Goal: Communication & Community: Answer question/provide support

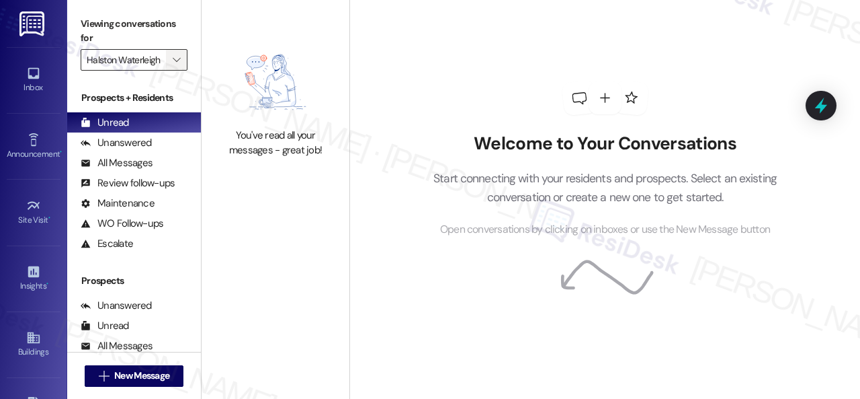
click at [171, 64] on span "" at bounding box center [176, 60] width 13 height 22
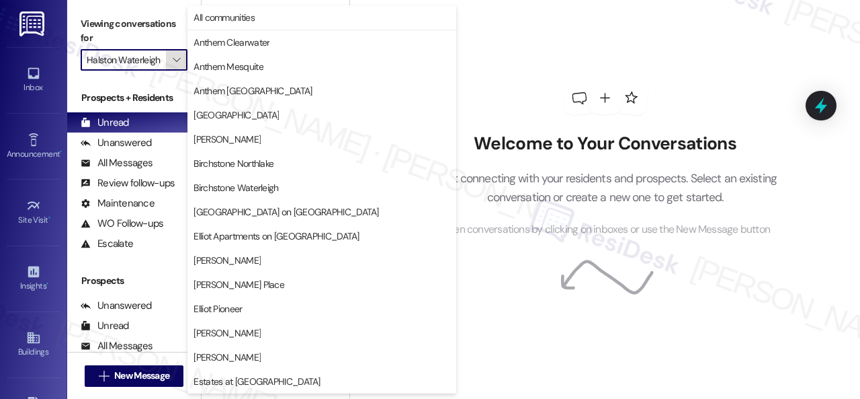
scroll to position [460, 0]
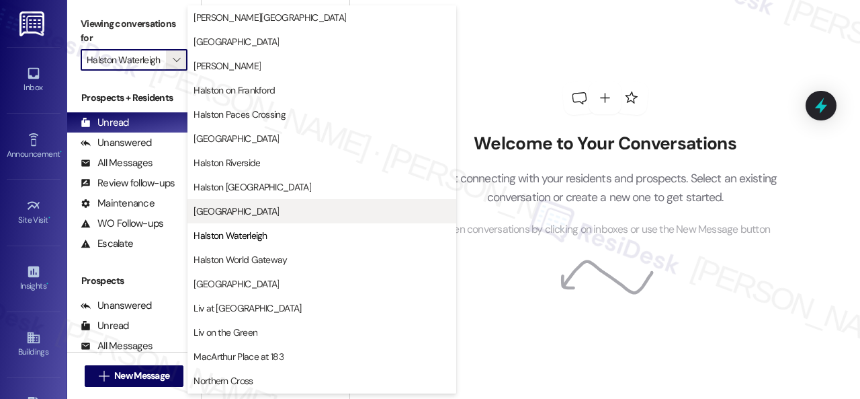
click at [206, 210] on span "[GEOGRAPHIC_DATA]" at bounding box center [236, 210] width 85 height 13
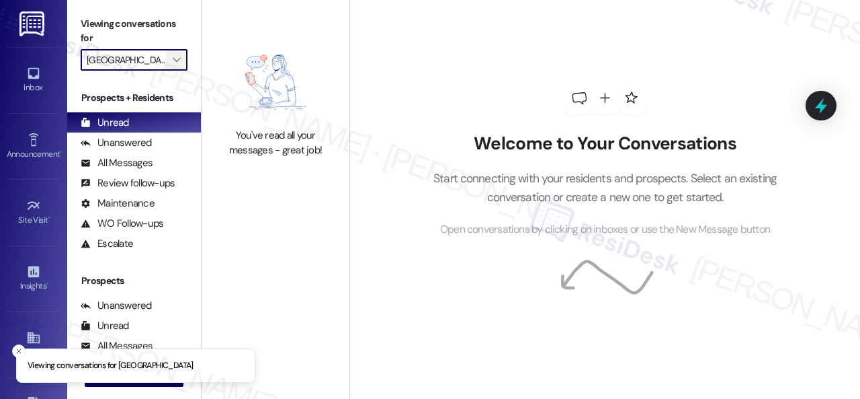
click at [180, 62] on icon "" at bounding box center [176, 59] width 7 height 11
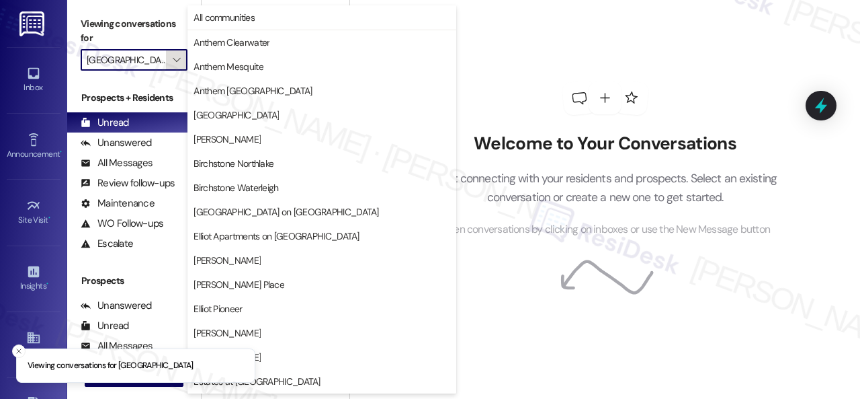
scroll to position [460, 0]
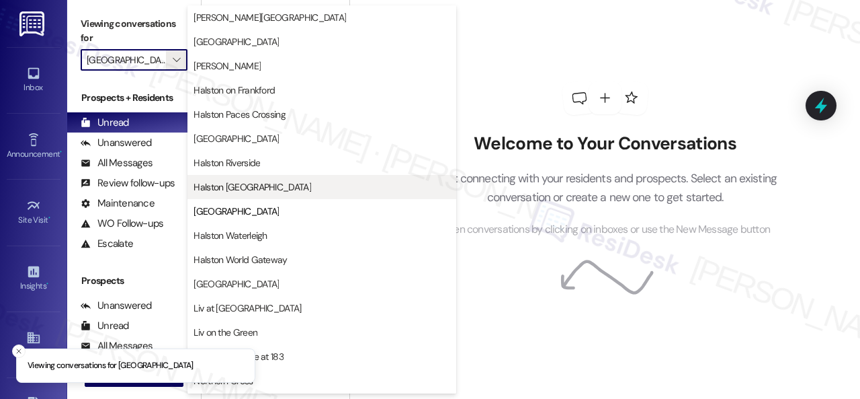
click at [223, 185] on span "Halston [GEOGRAPHIC_DATA]" at bounding box center [253, 186] width 118 height 13
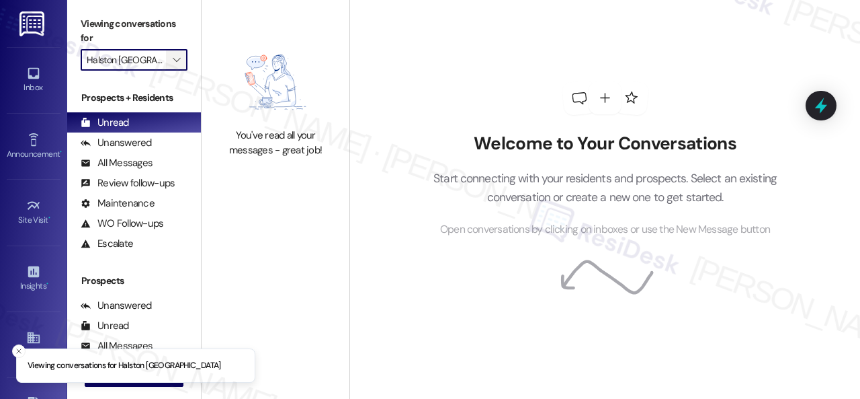
click at [181, 58] on span "" at bounding box center [176, 60] width 13 height 22
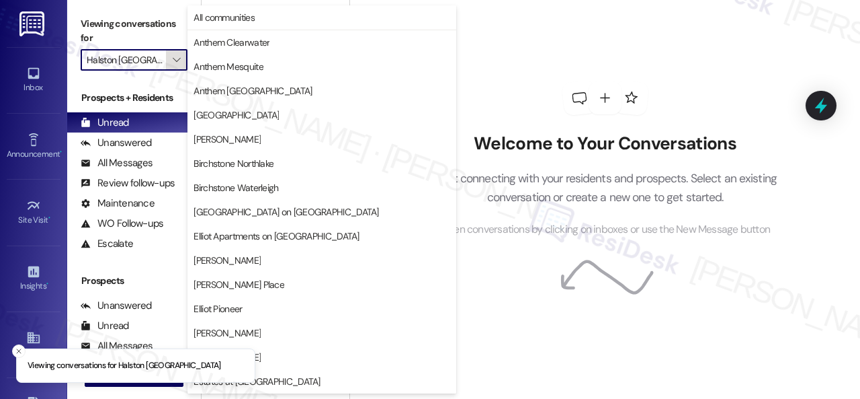
scroll to position [460, 0]
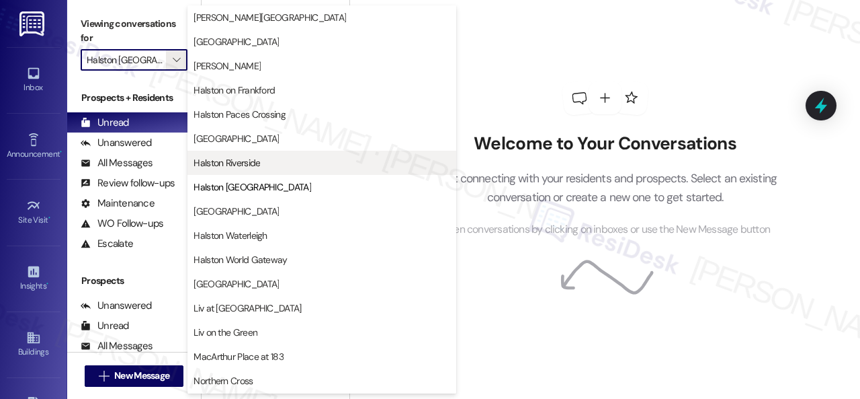
click at [231, 158] on span "Halston Riverside" at bounding box center [227, 162] width 67 height 13
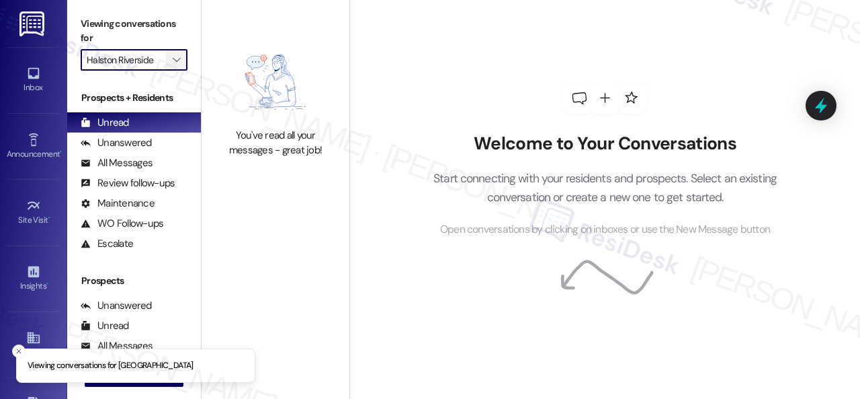
click at [177, 62] on icon "" at bounding box center [176, 59] width 7 height 11
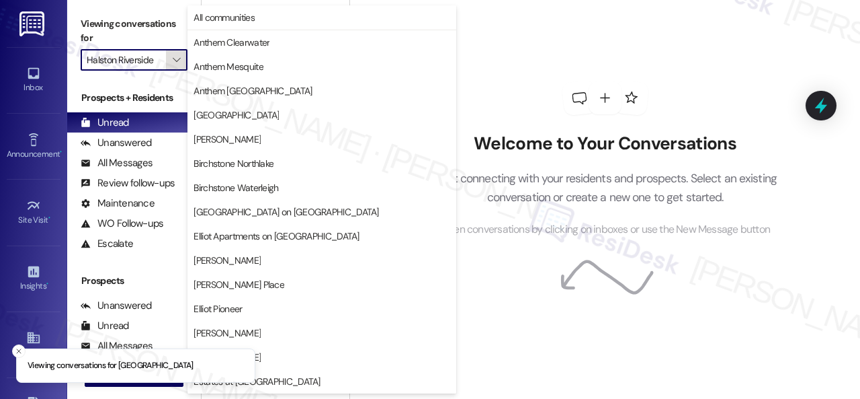
scroll to position [460, 0]
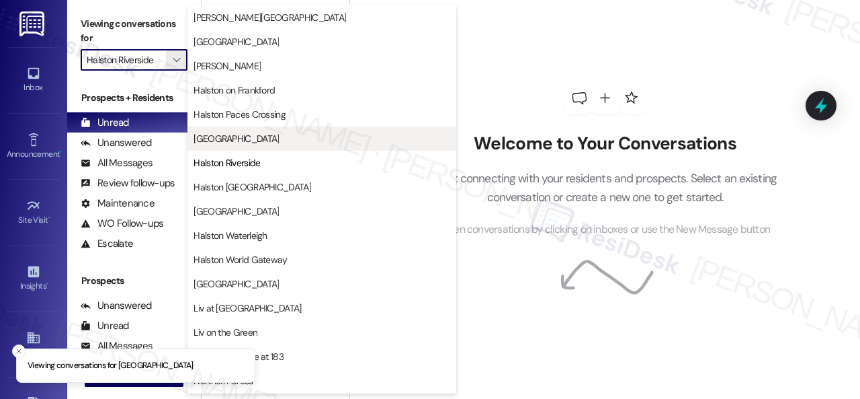
click at [225, 134] on span "[GEOGRAPHIC_DATA]" at bounding box center [236, 138] width 85 height 13
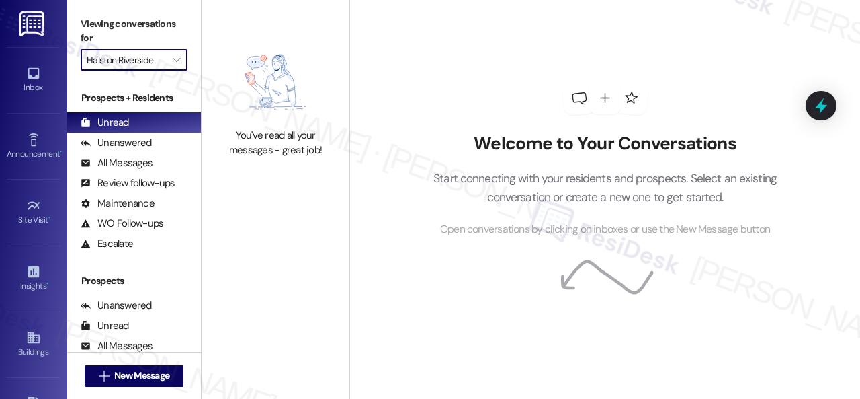
type input "[GEOGRAPHIC_DATA]"
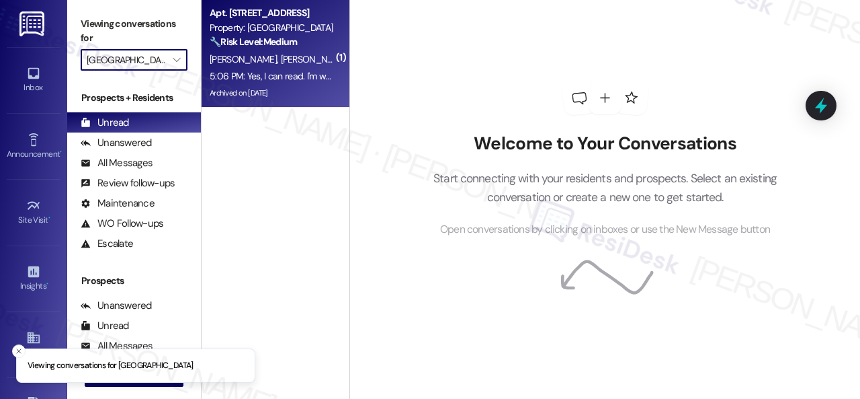
click at [329, 58] on div "[PERSON_NAME] [PERSON_NAME]" at bounding box center [271, 59] width 127 height 17
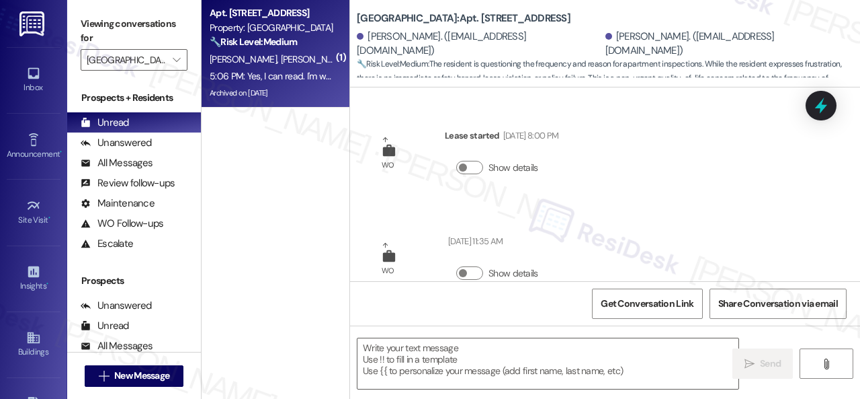
click at [306, 76] on div "5:06 PM: Yes, I can read. I'm wondering where it states why they are coming int…" at bounding box center [735, 76] width 1051 height 12
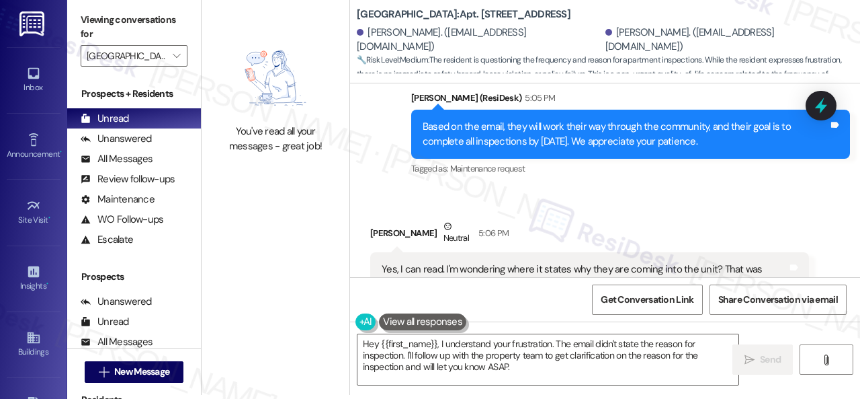
scroll to position [57136, 0]
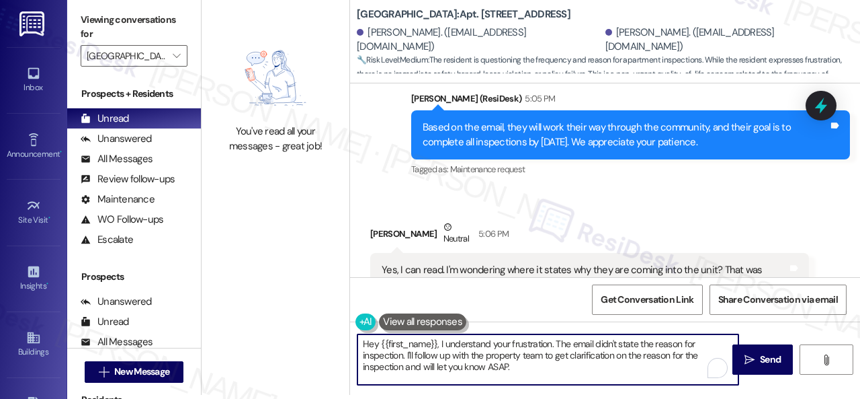
drag, startPoint x: 513, startPoint y: 368, endPoint x: 306, endPoint y: 331, distance: 210.1
click at [306, 331] on div "You've read all your messages - great job! [GEOGRAPHIC_DATA]: Apt. 114, 004 [GE…" at bounding box center [531, 195] width 659 height 399
click at [660, 342] on textarea "The site team only advised about the pet amnesty and apartment standards, but i…" at bounding box center [548, 359] width 381 height 50
click at [417, 346] on textarea "The site team only advised about the pet amnesty and apartment standards, but i…" at bounding box center [548, 359] width 381 height 50
click at [676, 346] on textarea "The site team has only advised about the pet amnesty and apartment standards, b…" at bounding box center [548, 359] width 381 height 50
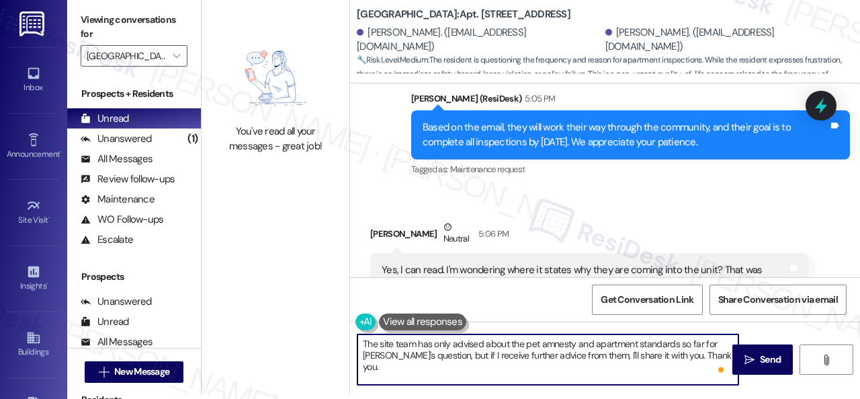
click at [714, 356] on textarea "The site team has only advised about the pet amnesty and apartment standards so…" at bounding box center [548, 359] width 381 height 50
type textarea "The site team has only advised about the pet amnesty and apartment standards so…"
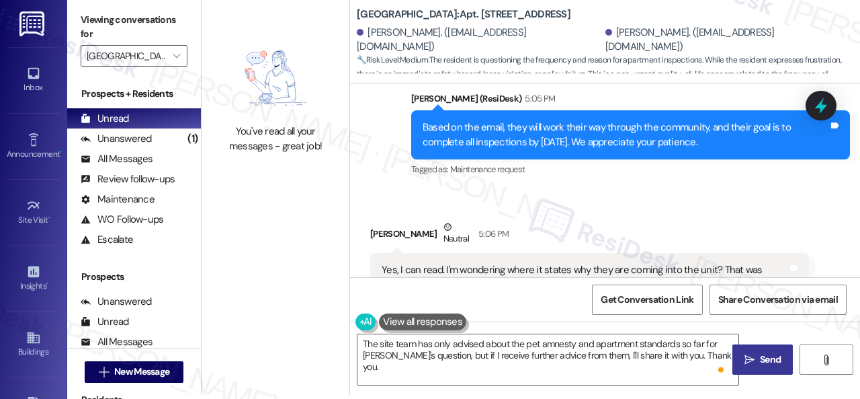
click at [749, 354] on icon "" at bounding box center [750, 359] width 10 height 11
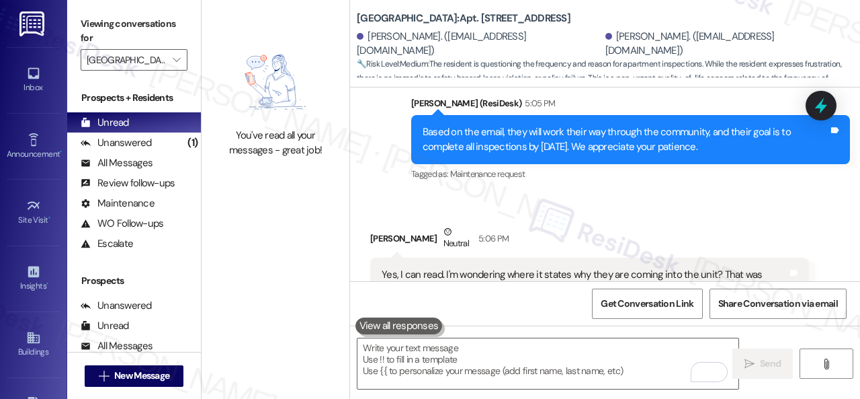
scroll to position [57270, 0]
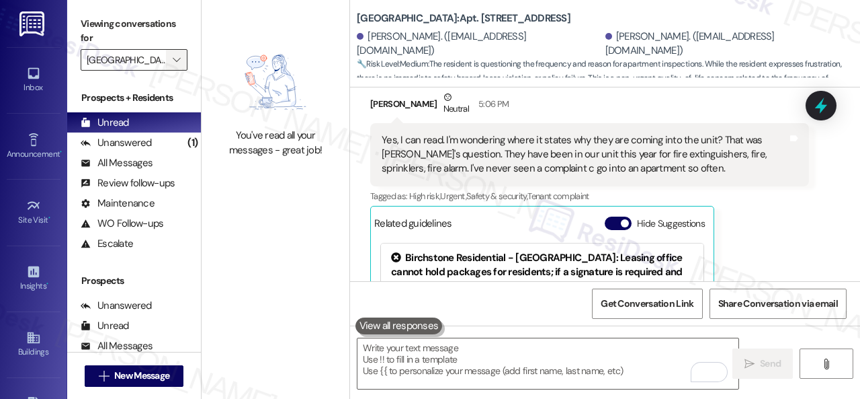
click at [172, 57] on span "" at bounding box center [176, 60] width 13 height 22
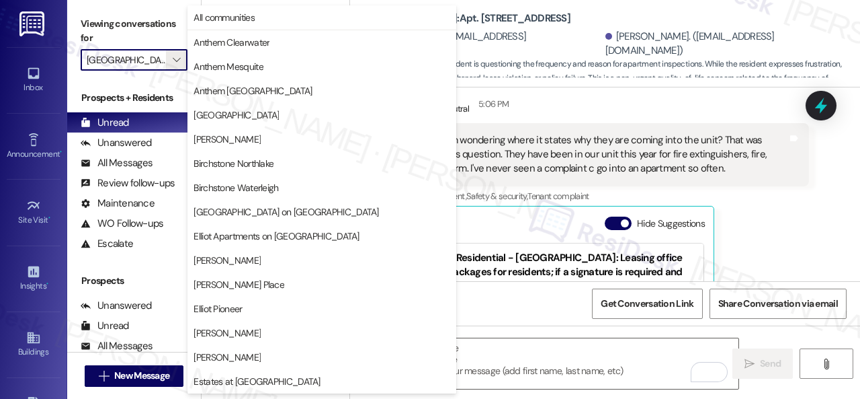
scroll to position [460, 0]
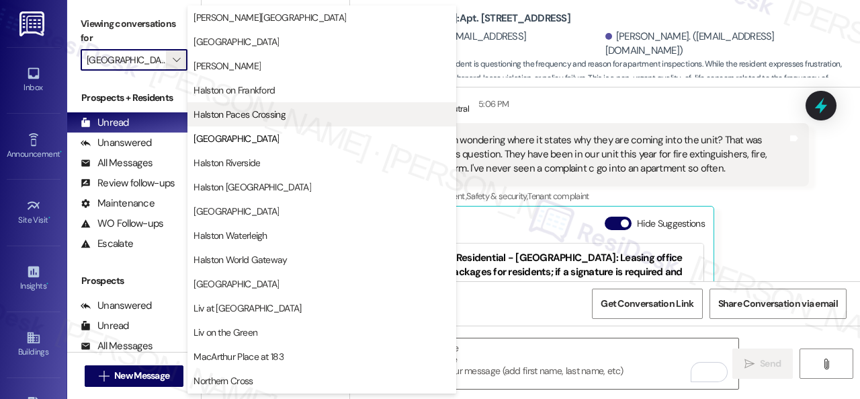
click at [210, 109] on span "Halston Paces Crossing" at bounding box center [240, 114] width 92 height 13
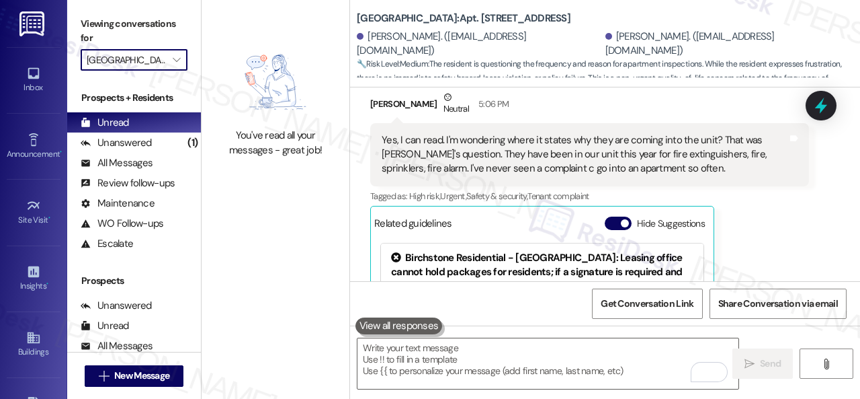
type input "Halston Paces Crossing"
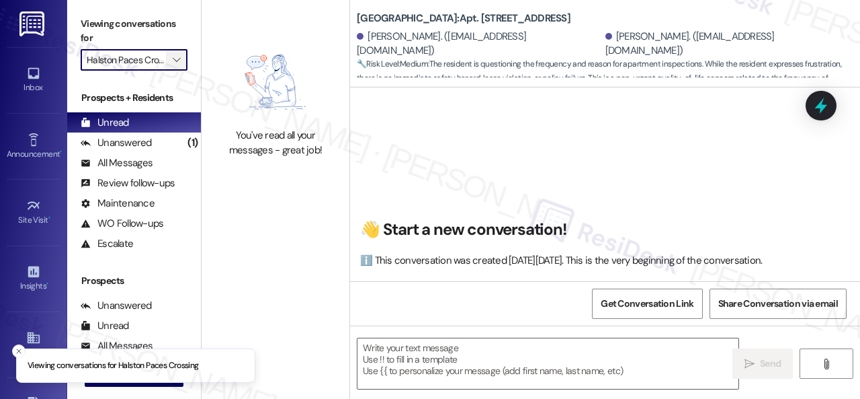
click at [185, 58] on button "" at bounding box center [177, 60] width 22 height 22
click at [176, 61] on icon "" at bounding box center [176, 59] width 7 height 11
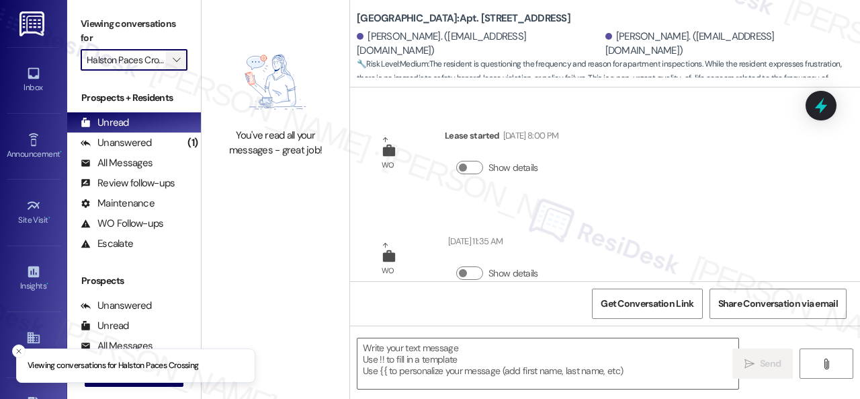
click at [173, 62] on icon "" at bounding box center [176, 59] width 7 height 11
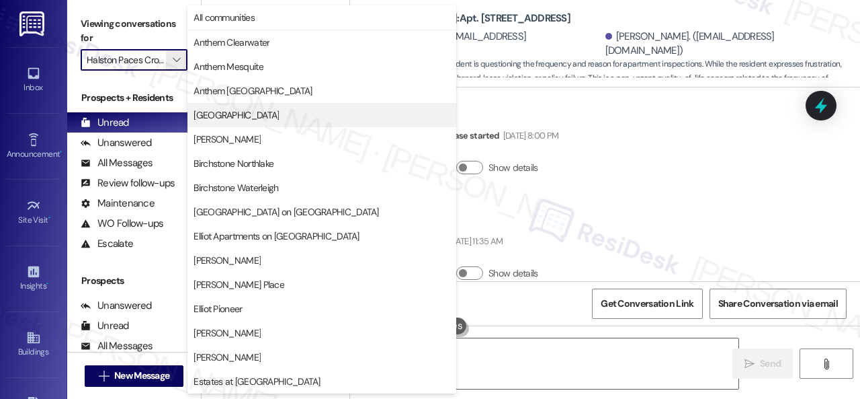
scroll to position [57398, 0]
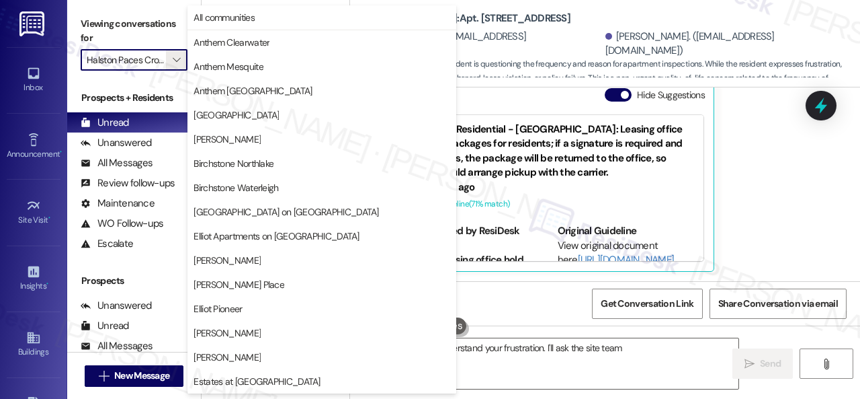
click at [580, 282] on div "Sent via SMS [PERSON_NAME] (ResiDesk) 6:10 PM The site team has only advised ab…" at bounding box center [605, 353] width 510 height 142
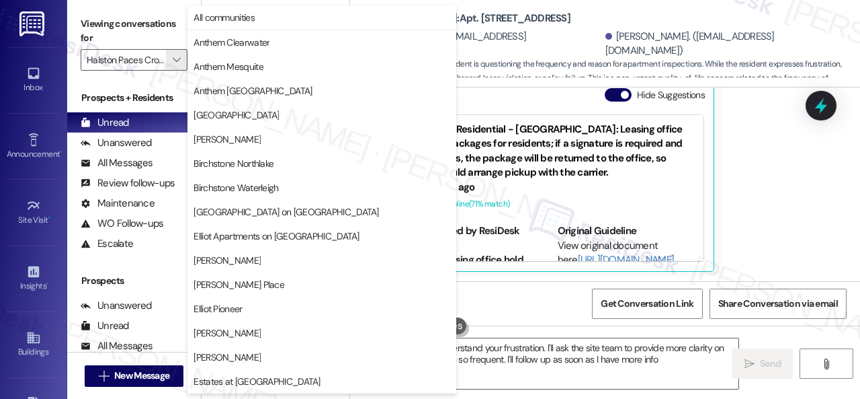
type textarea "Hi {{first_name}}, I understand your frustration. I'll ask the site team to pro…"
click at [525, 282] on div "Sent via SMS [PERSON_NAME] (ResiDesk) 6:10 PM The site team has only advised ab…" at bounding box center [605, 353] width 510 height 142
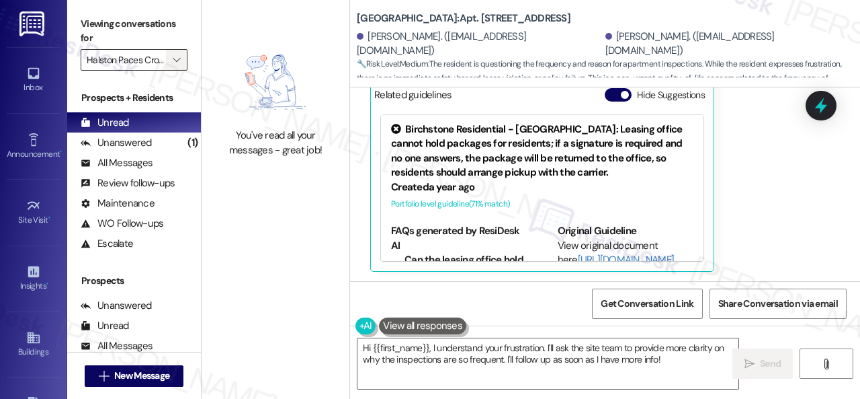
click at [180, 69] on span "" at bounding box center [176, 60] width 13 height 22
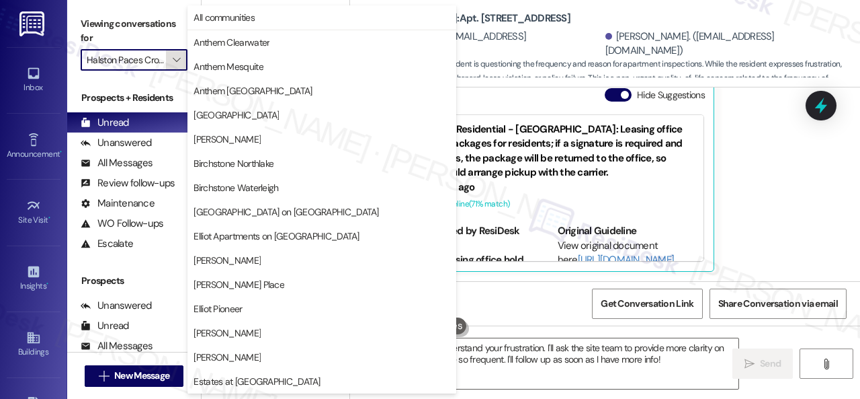
scroll to position [460, 0]
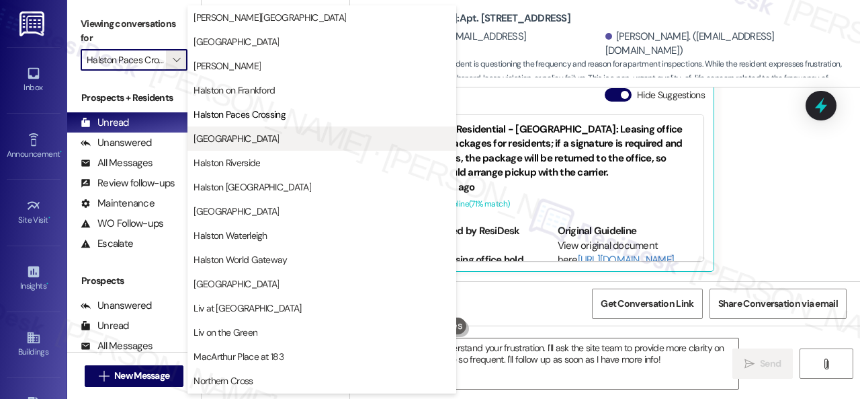
click at [229, 140] on span "[GEOGRAPHIC_DATA]" at bounding box center [236, 138] width 85 height 13
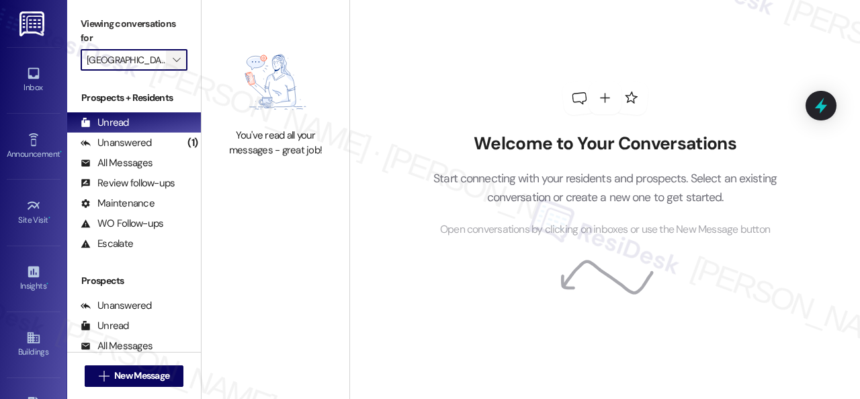
click at [179, 61] on icon "" at bounding box center [176, 59] width 7 height 11
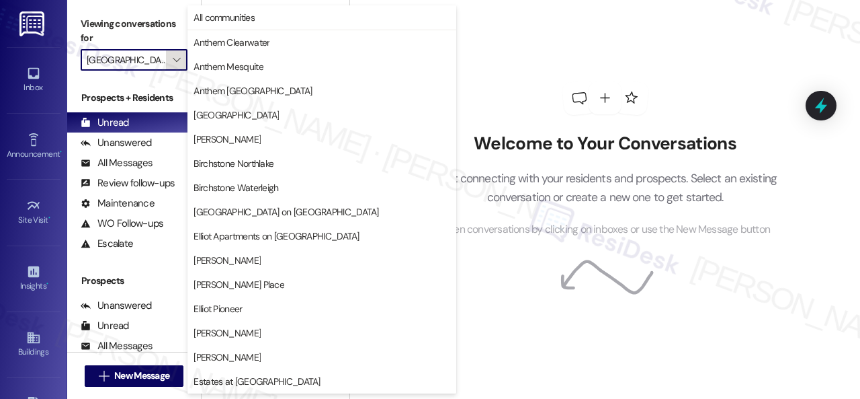
scroll to position [460, 0]
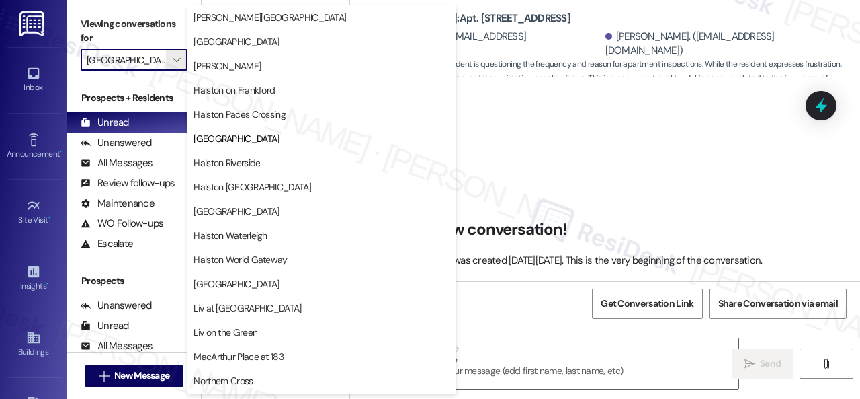
click at [213, 161] on span "Halston Riverside" at bounding box center [227, 162] width 67 height 13
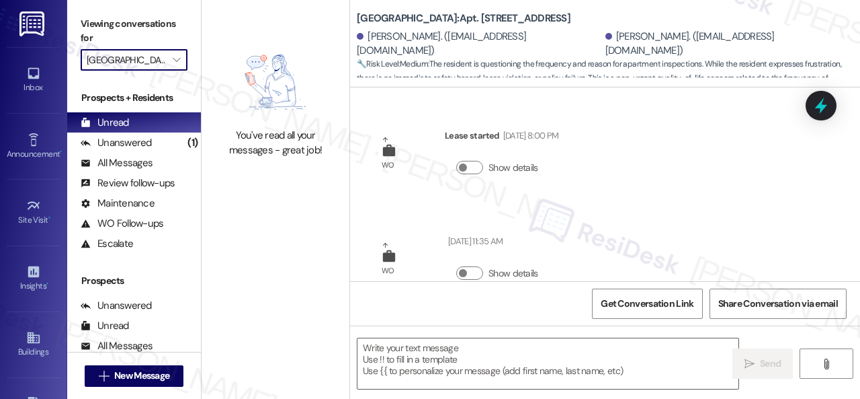
click at [216, 163] on div "You've read all your messages - great job!" at bounding box center [276, 100] width 148 height 200
click at [175, 64] on icon "" at bounding box center [176, 59] width 7 height 11
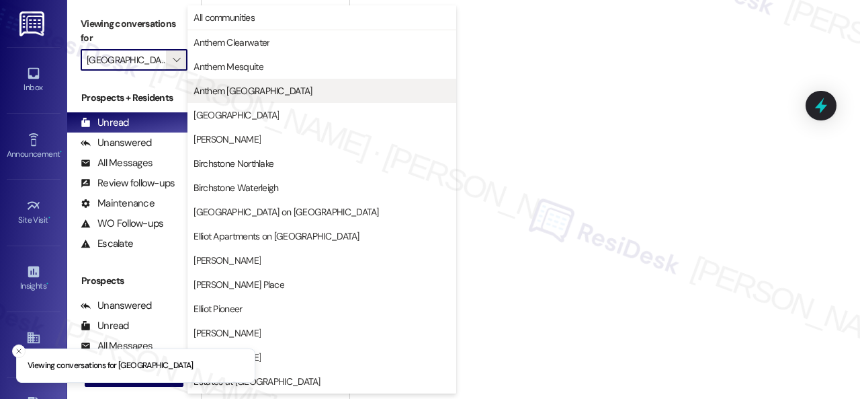
type input "Halston Riverside"
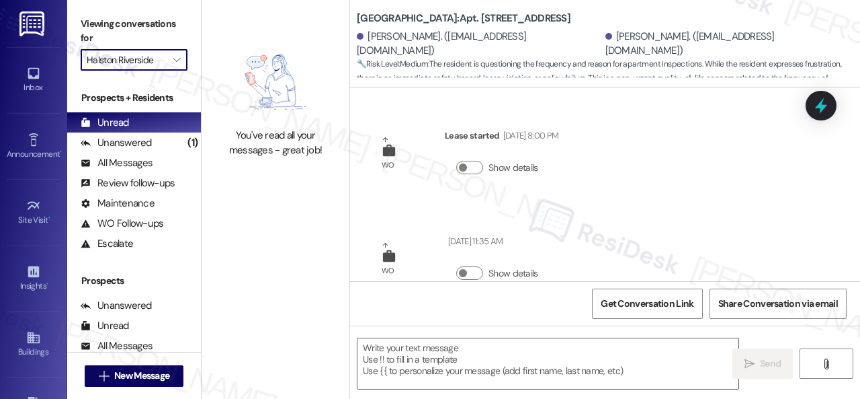
scroll to position [57398, 0]
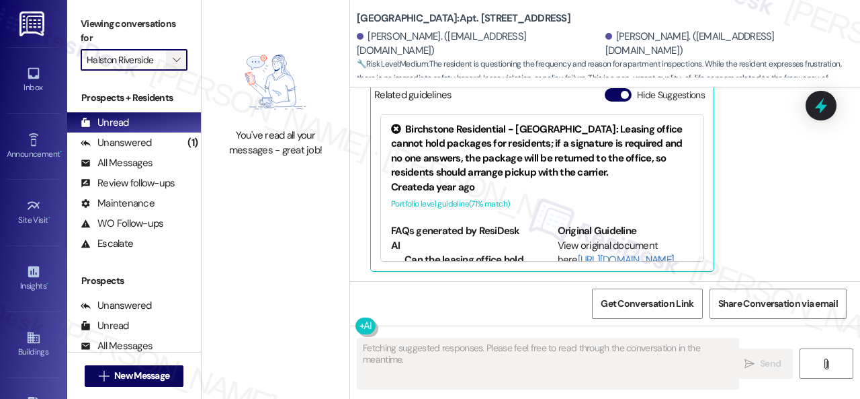
click at [180, 60] on icon "" at bounding box center [176, 59] width 7 height 11
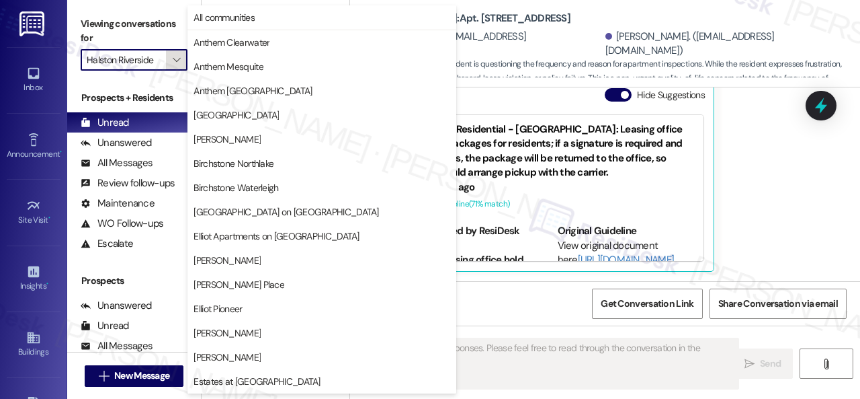
scroll to position [460, 0]
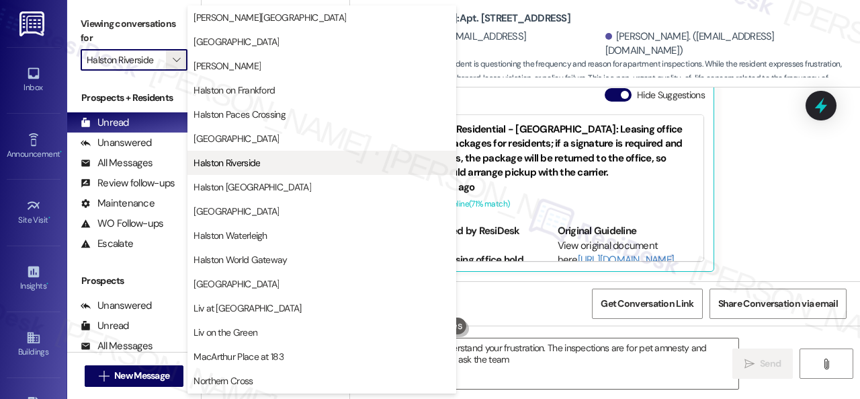
click at [240, 158] on span "Halston Riverside" at bounding box center [227, 162] width 67 height 13
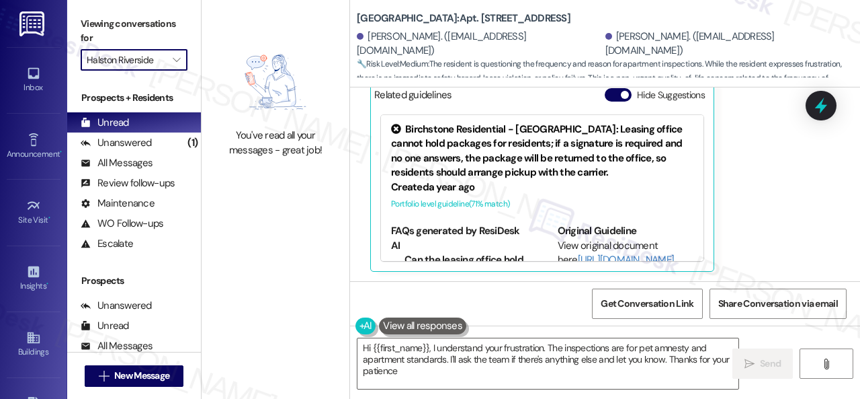
type textarea "Hi {{first_name}}, I understand your frustration. The inspections are for pet a…"
click at [180, 58] on icon "" at bounding box center [176, 59] width 7 height 11
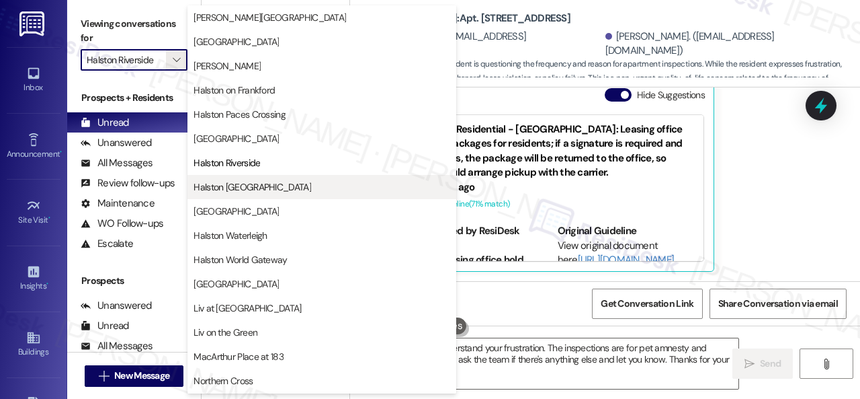
click at [223, 186] on span "Halston [GEOGRAPHIC_DATA]" at bounding box center [253, 186] width 118 height 13
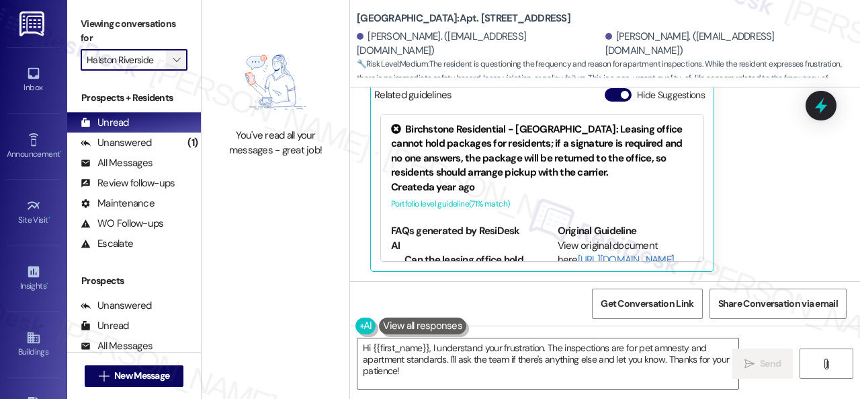
type input "Halston [GEOGRAPHIC_DATA]"
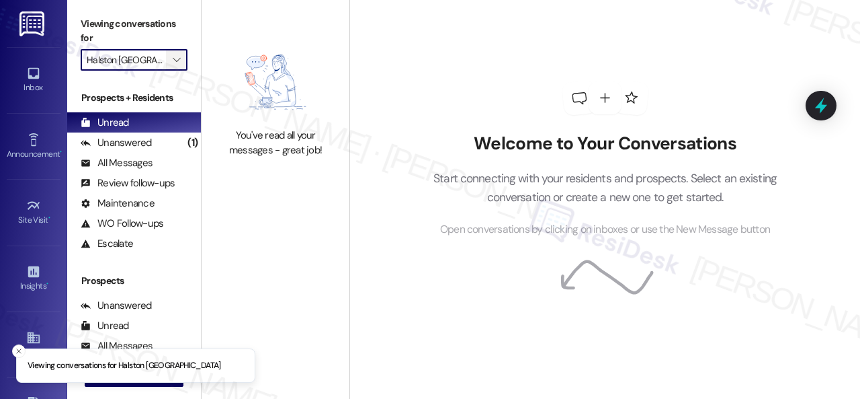
click at [179, 64] on icon "" at bounding box center [176, 59] width 7 height 11
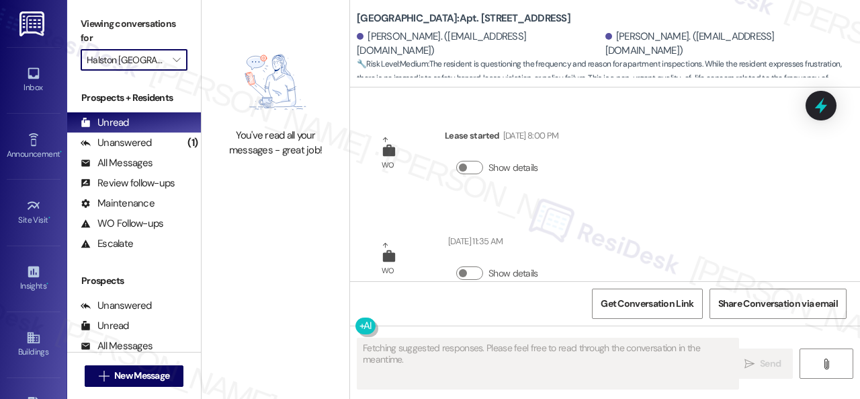
scroll to position [57270, 0]
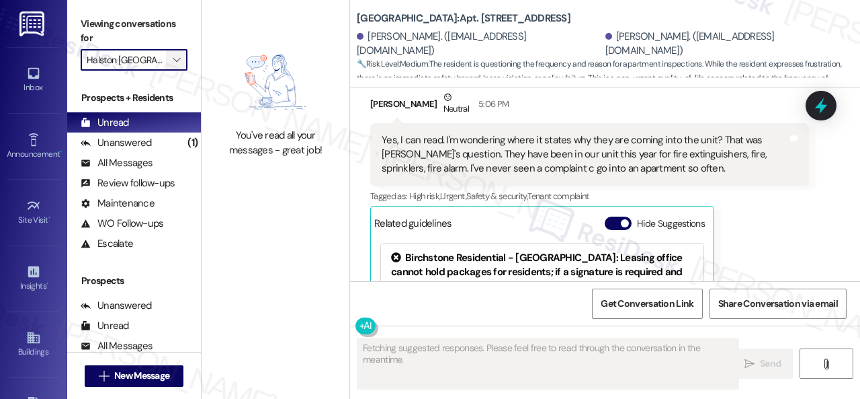
click at [176, 64] on icon "" at bounding box center [176, 59] width 7 height 11
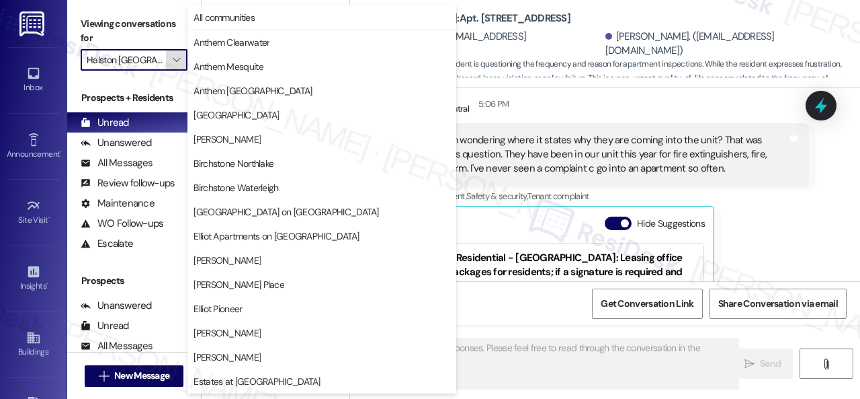
scroll to position [460, 0]
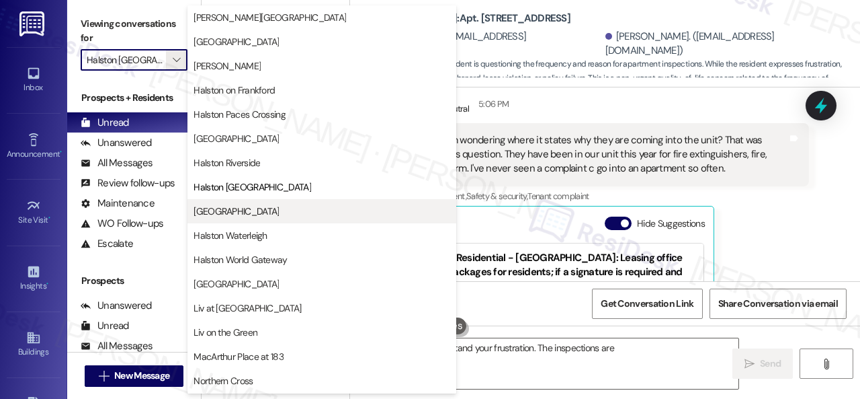
click at [233, 212] on span "[GEOGRAPHIC_DATA]" at bounding box center [236, 210] width 85 height 13
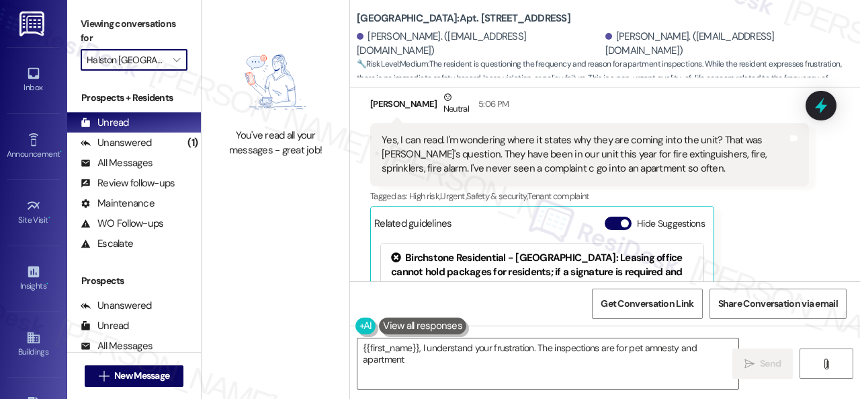
type textarea "{{first_name}}, I understand your frustration. The inspections are for pet amne…"
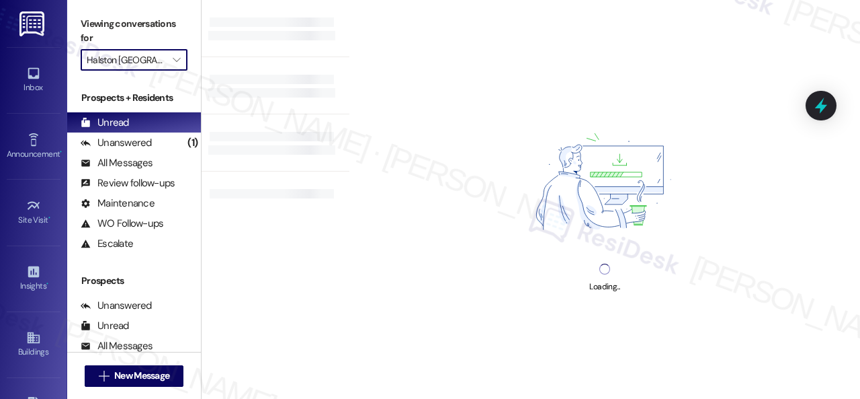
type input "[GEOGRAPHIC_DATA]"
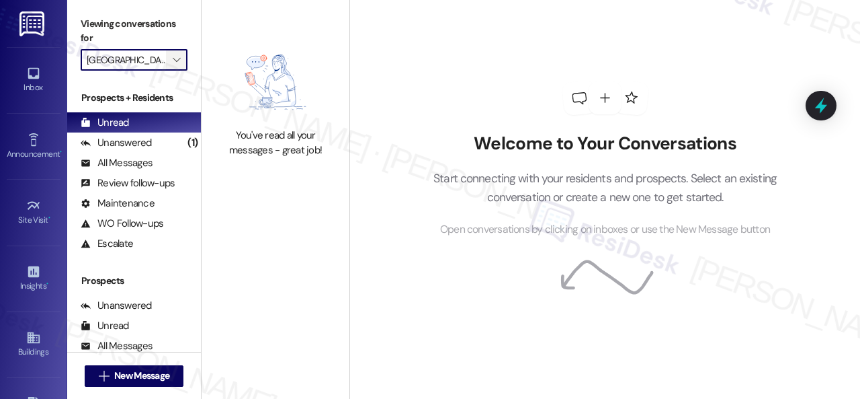
click at [177, 64] on icon "" at bounding box center [176, 59] width 7 height 11
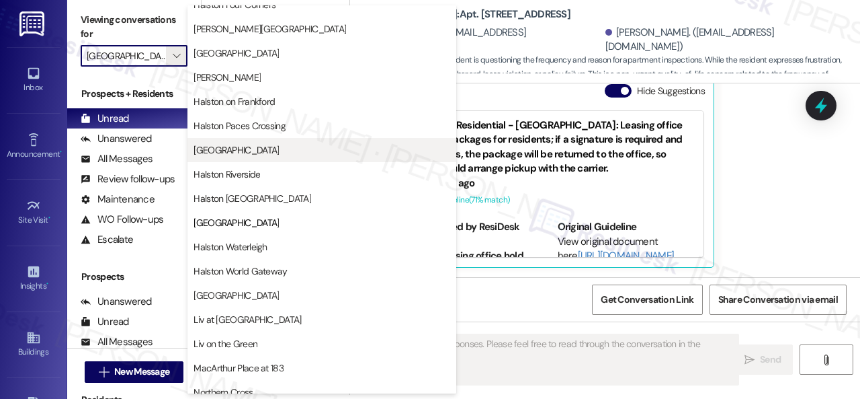
scroll to position [470, 0]
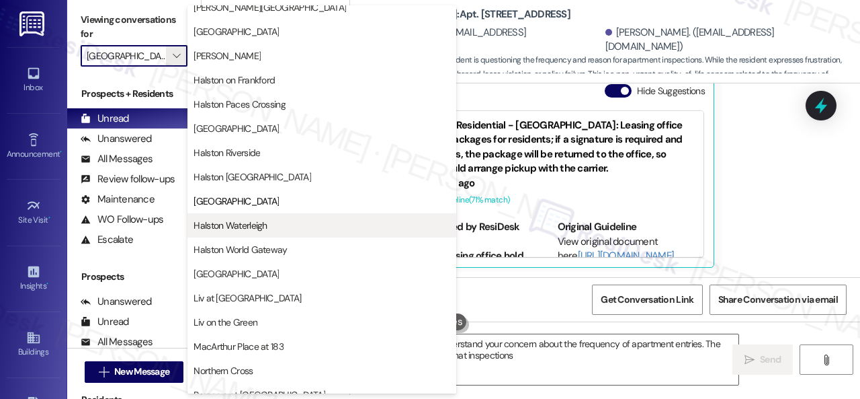
click at [222, 222] on span "Halston Waterleigh" at bounding box center [230, 224] width 73 height 13
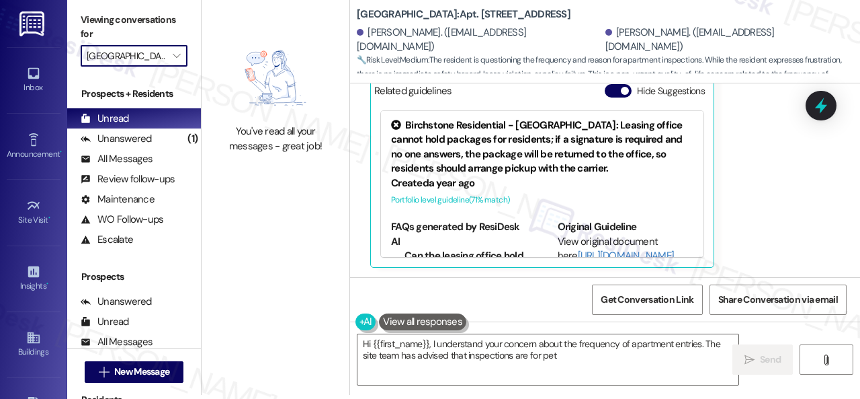
type textarea "Hi {{first_name}}, I understand your concern about the frequency of apartment e…"
type input "Halston Waterleigh"
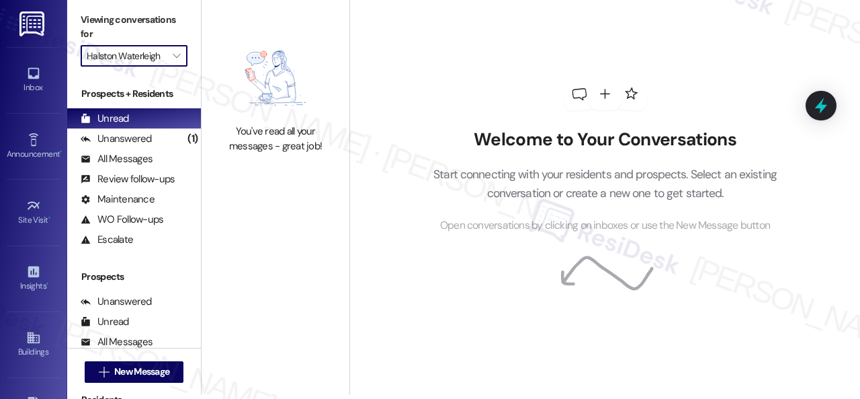
click at [250, 218] on div "You've read all your messages - great job!" at bounding box center [276, 195] width 148 height 399
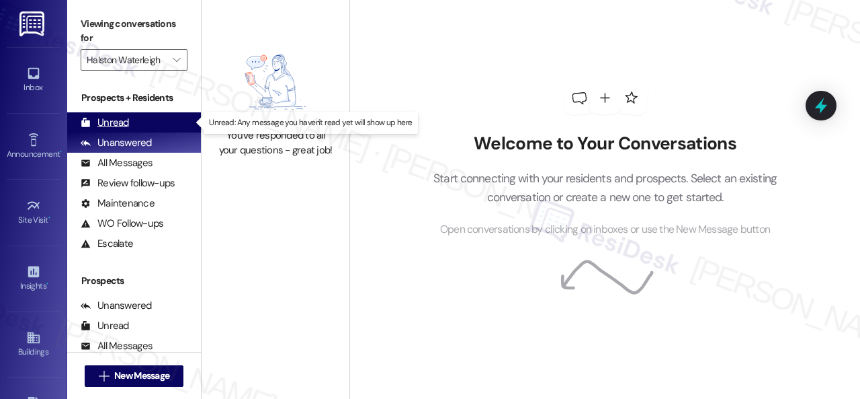
click at [113, 116] on div "Unread" at bounding box center [105, 123] width 48 height 14
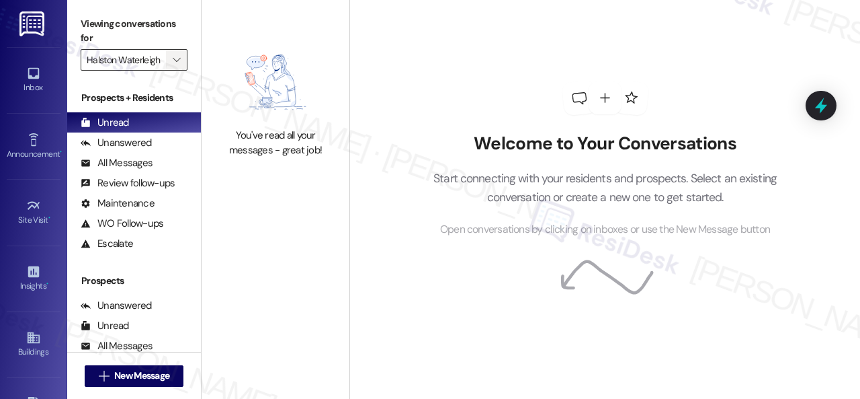
click at [183, 58] on button "" at bounding box center [177, 60] width 22 height 22
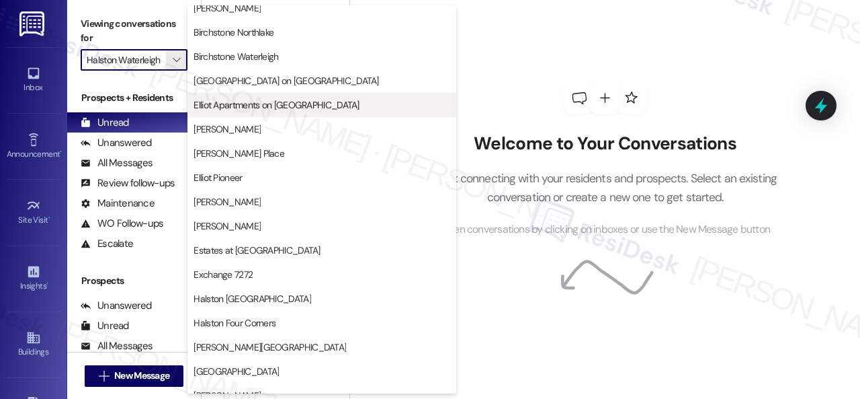
scroll to position [336, 0]
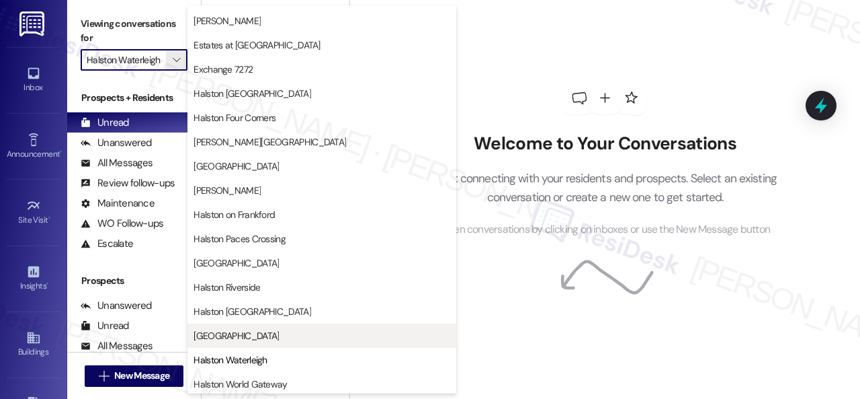
click at [208, 335] on span "[GEOGRAPHIC_DATA]" at bounding box center [236, 335] width 85 height 13
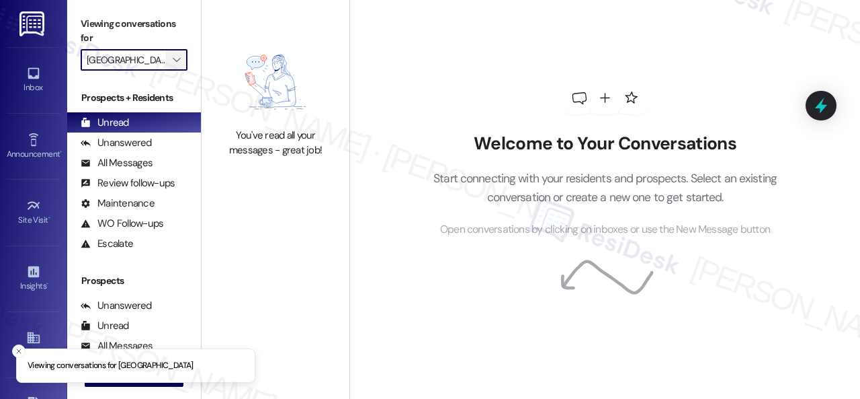
click at [174, 58] on icon "" at bounding box center [176, 59] width 7 height 11
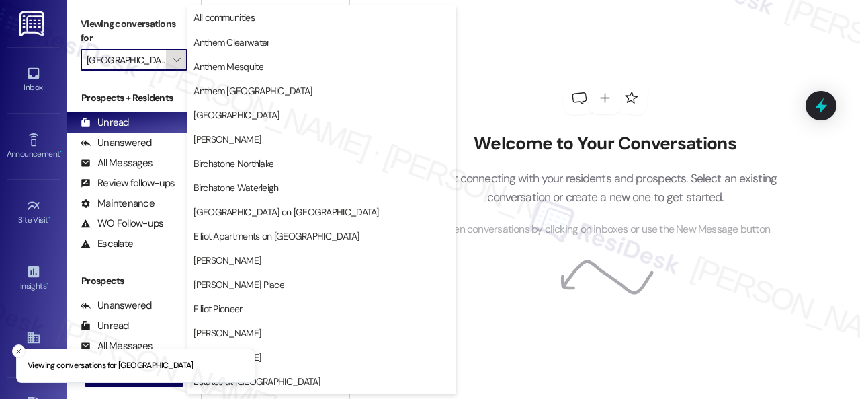
scroll to position [460, 0]
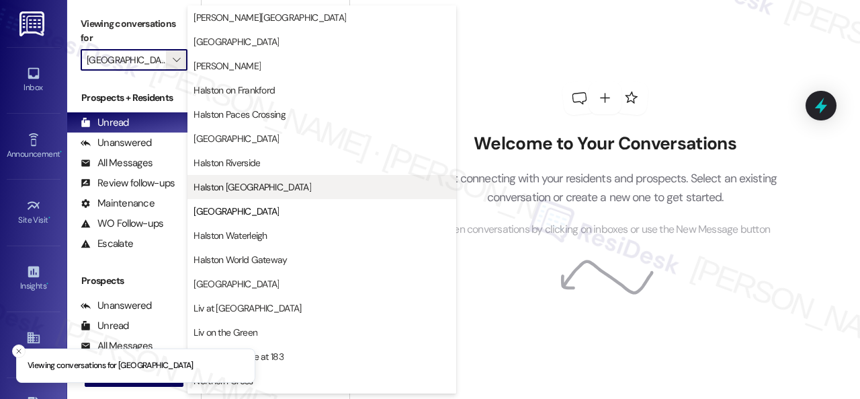
click at [226, 186] on span "Halston [GEOGRAPHIC_DATA]" at bounding box center [253, 186] width 118 height 13
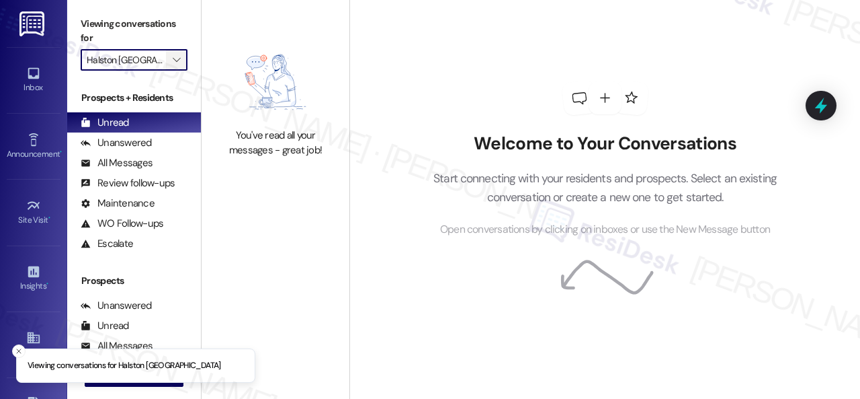
click at [177, 64] on icon "" at bounding box center [176, 59] width 7 height 11
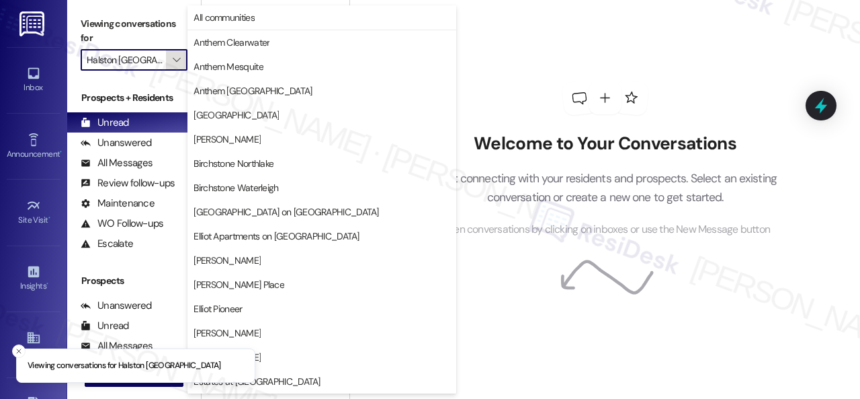
scroll to position [460, 0]
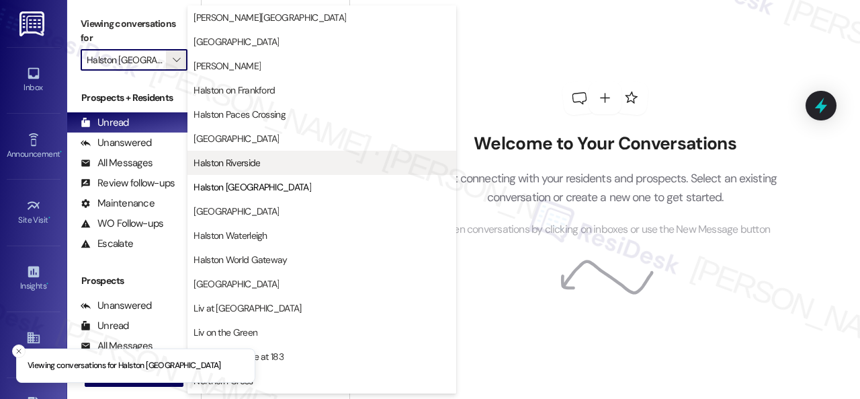
click at [222, 159] on span "Halston Riverside" at bounding box center [227, 162] width 67 height 13
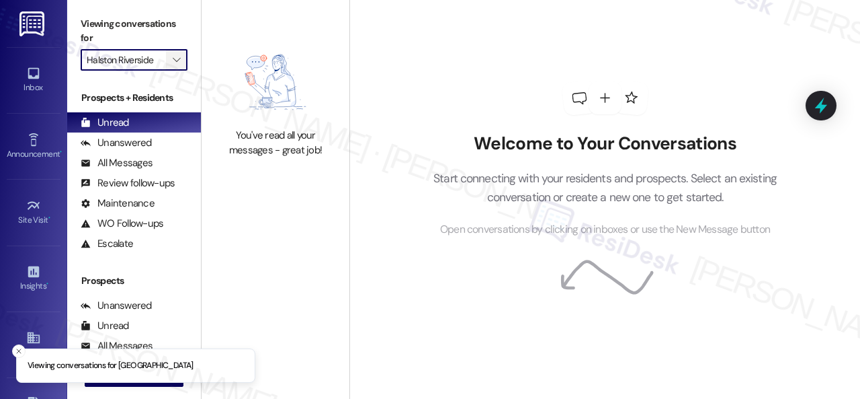
click at [177, 64] on icon "" at bounding box center [176, 59] width 7 height 11
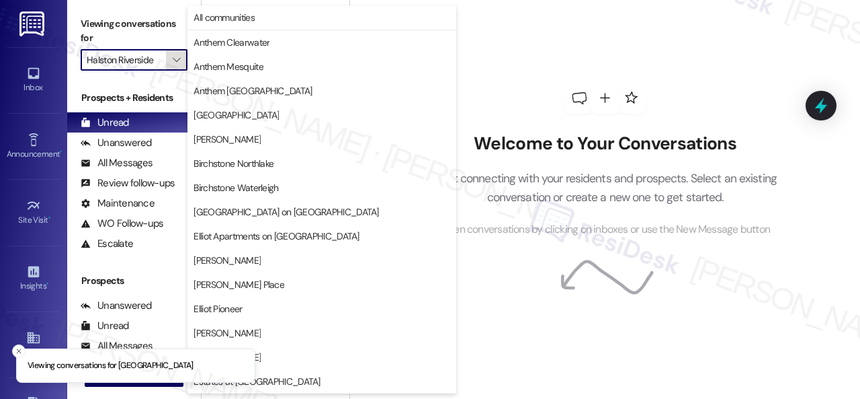
scroll to position [460, 0]
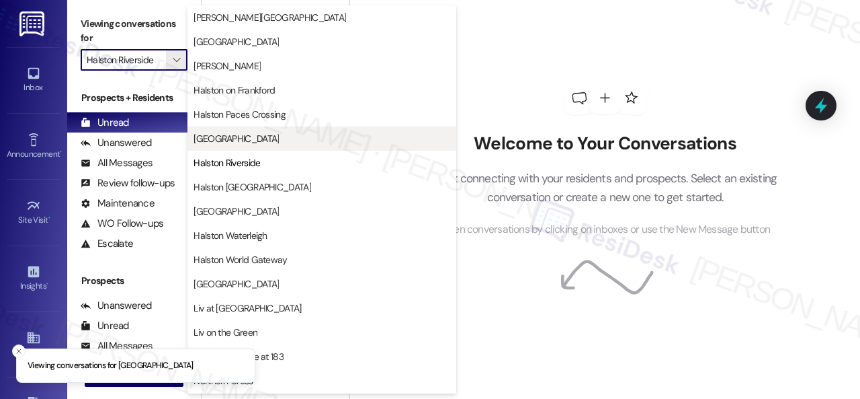
click at [220, 132] on span "[GEOGRAPHIC_DATA]" at bounding box center [236, 138] width 85 height 13
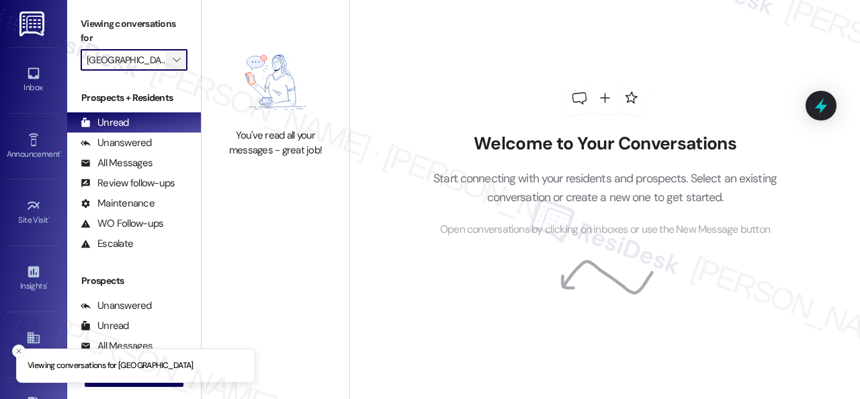
click at [180, 61] on icon "" at bounding box center [176, 59] width 7 height 11
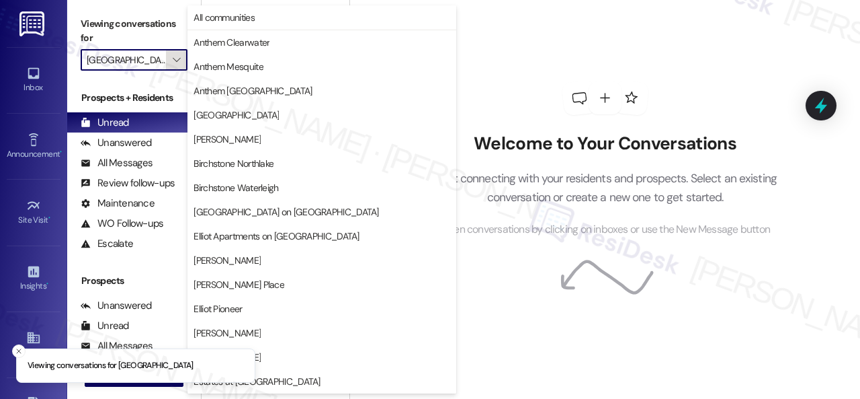
scroll to position [460, 0]
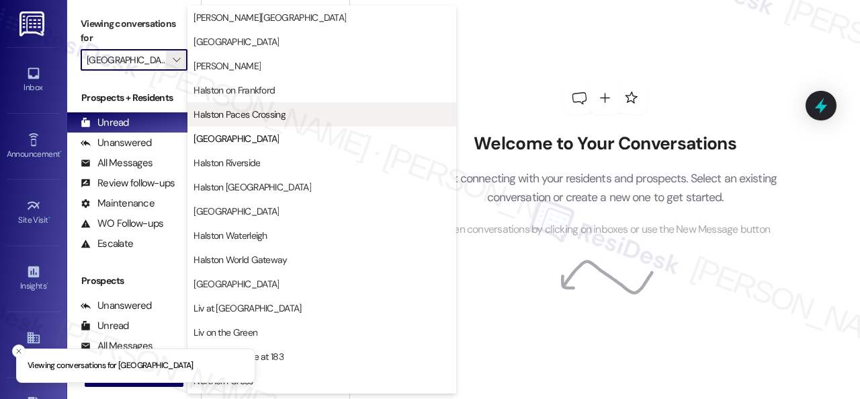
click at [228, 108] on span "Halston Paces Crossing" at bounding box center [240, 114] width 92 height 13
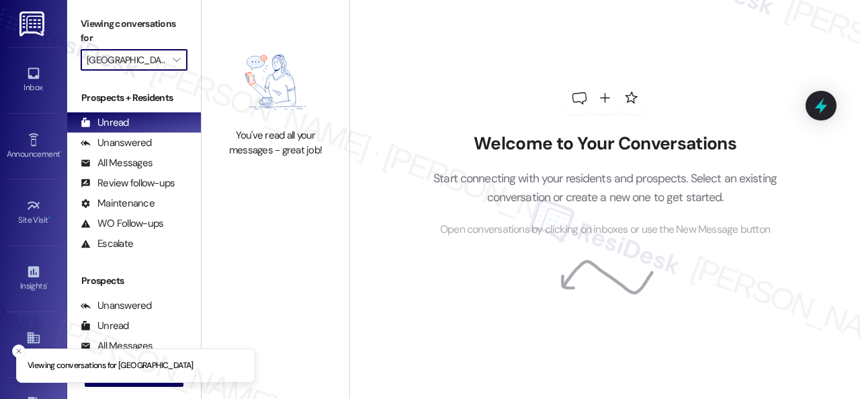
type input "Halston Paces Crossing"
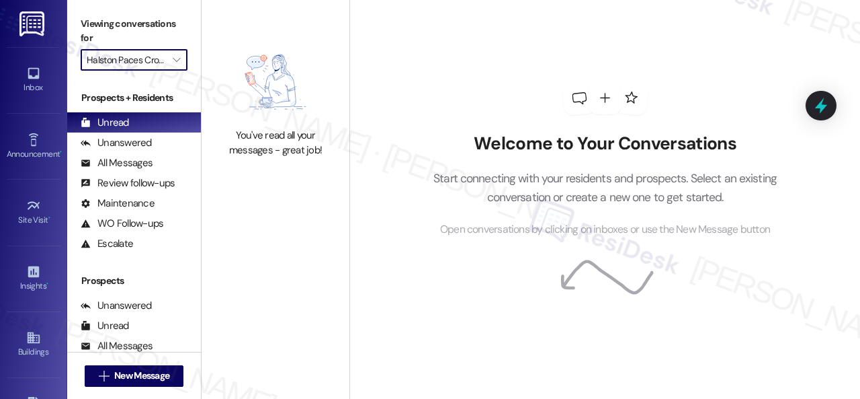
click at [472, 56] on div "Welcome to Your Conversations Start connecting with your residents and prospect…" at bounding box center [605, 159] width 403 height 319
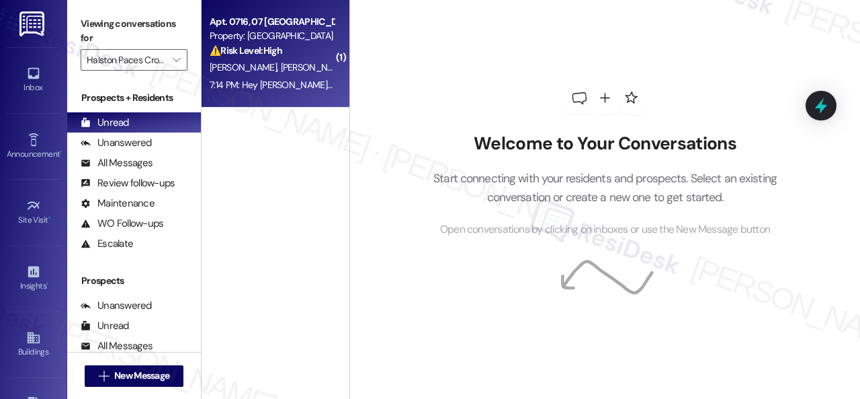
click at [327, 56] on div "⚠️ Risk Level: High The residents report that the requested 'bombing' for roach…" at bounding box center [272, 51] width 124 height 14
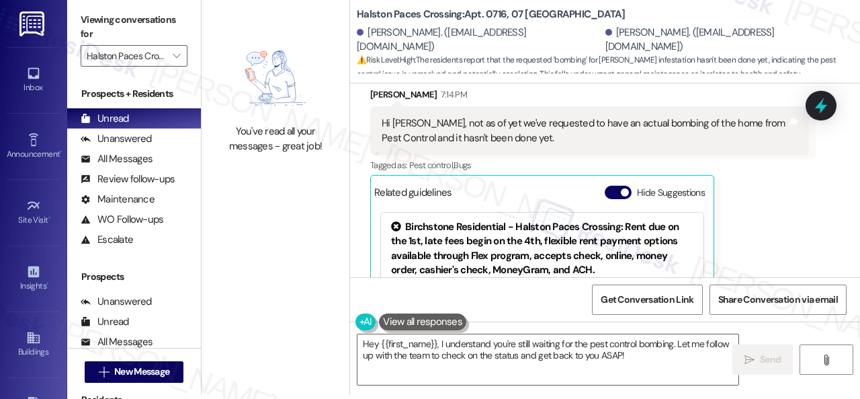
scroll to position [6019, 0]
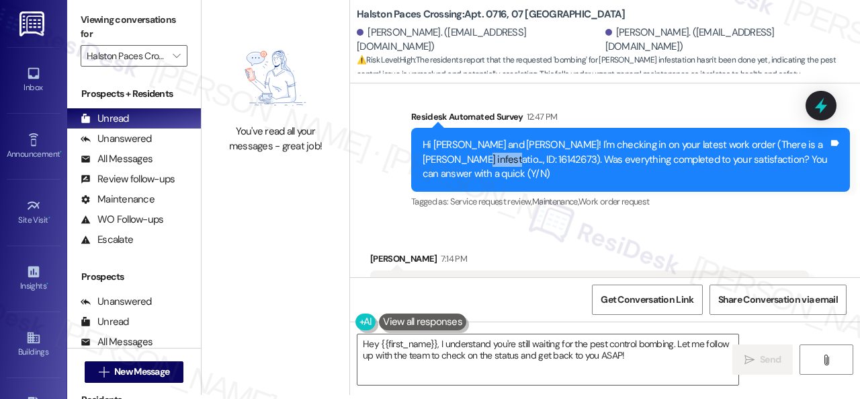
drag, startPoint x: 417, startPoint y: 113, endPoint x: 458, endPoint y: 114, distance: 41.0
click at [458, 128] on div "Hi Carlos and Anthony! I'm checking in on your latest work order (There is a Ro…" at bounding box center [630, 159] width 439 height 63
copy div "16142673"
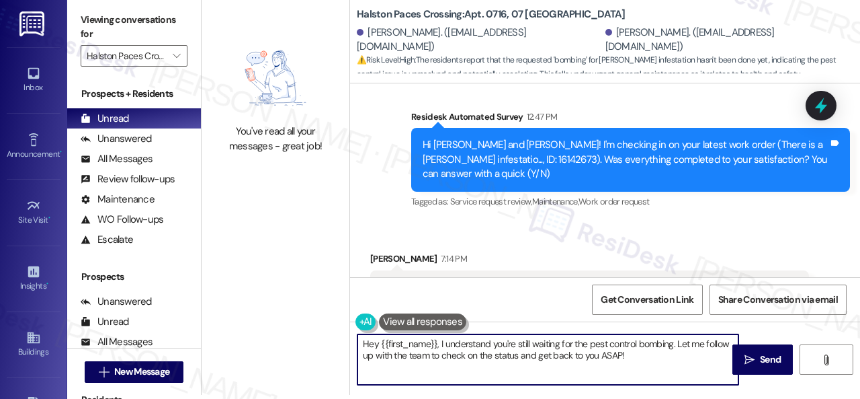
drag, startPoint x: 633, startPoint y: 353, endPoint x: 298, endPoint y: 325, distance: 336.5
click at [298, 325] on div "You've read all your messages - great job! Halston Paces Crossing: Apt. 0716, 0…" at bounding box center [531, 195] width 659 height 399
click at [435, 349] on textarea "Hey {{first_name}}, I understand you're still waiting for the pest control bomb…" at bounding box center [548, 359] width 381 height 50
drag, startPoint x: 440, startPoint y: 340, endPoint x: 346, endPoint y: 345, distance: 94.2
click at [346, 345] on div "You've read all your messages - great job! Halston Paces Crossing: Apt. 0716, 0…" at bounding box center [531, 195] width 659 height 399
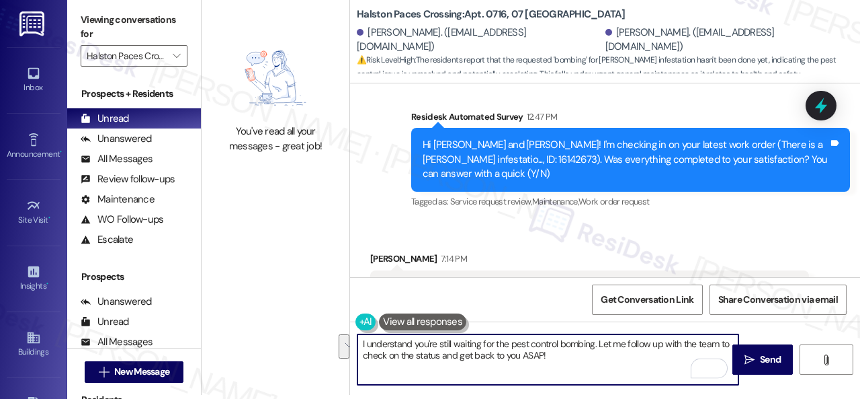
drag, startPoint x: 598, startPoint y: 342, endPoint x: 598, endPoint y: 356, distance: 13.4
click at [598, 356] on textarea "I understand you're still waiting for the pest control bombing. Let me follow u…" at bounding box center [548, 359] width 381 height 50
paste textarea "16142673"
type textarea "I understand you're still waiting for the pest control bombing. Was your reques…"
click at [767, 361] on span "Send" at bounding box center [770, 359] width 21 height 14
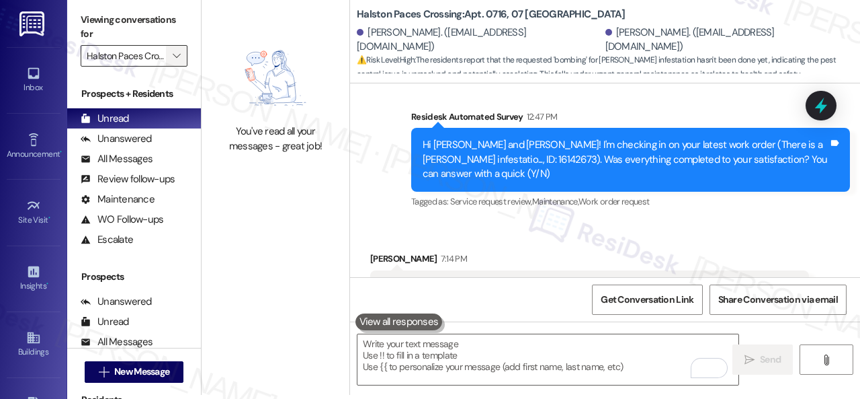
click at [179, 52] on icon "" at bounding box center [176, 55] width 7 height 11
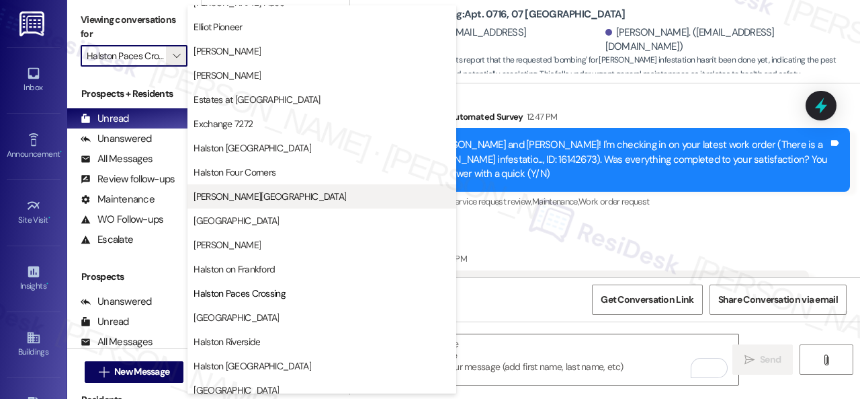
scroll to position [403, 0]
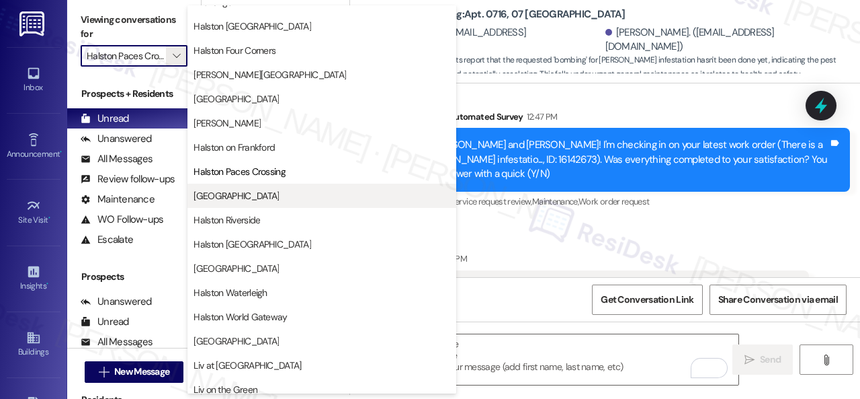
click at [253, 193] on span "[GEOGRAPHIC_DATA]" at bounding box center [236, 195] width 85 height 13
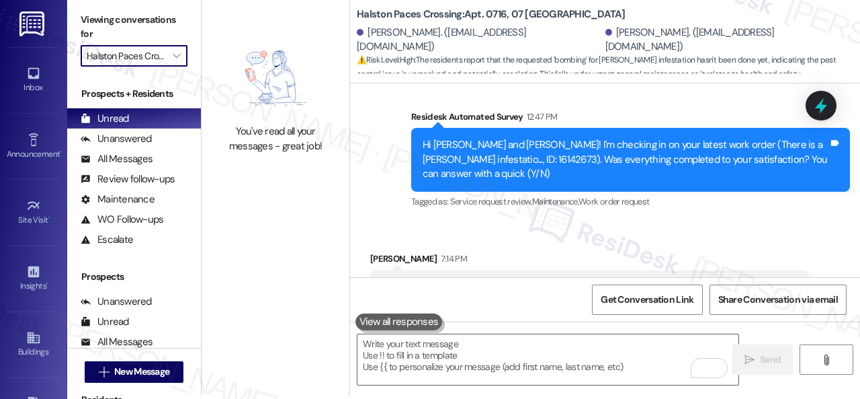
type input "[GEOGRAPHIC_DATA]"
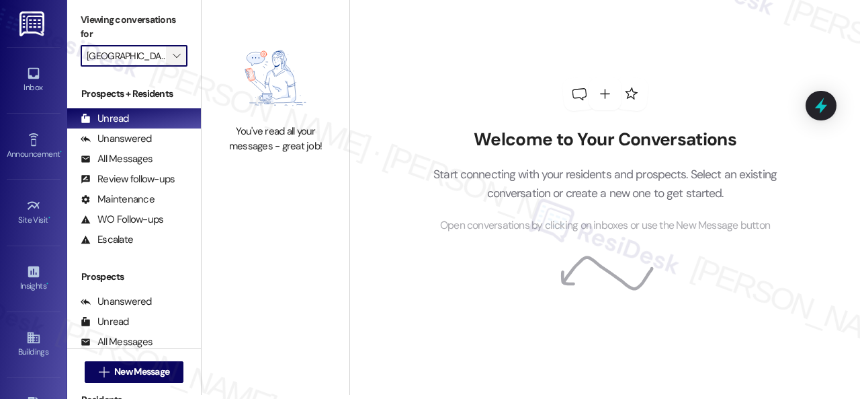
click at [181, 56] on span "" at bounding box center [176, 56] width 13 height 22
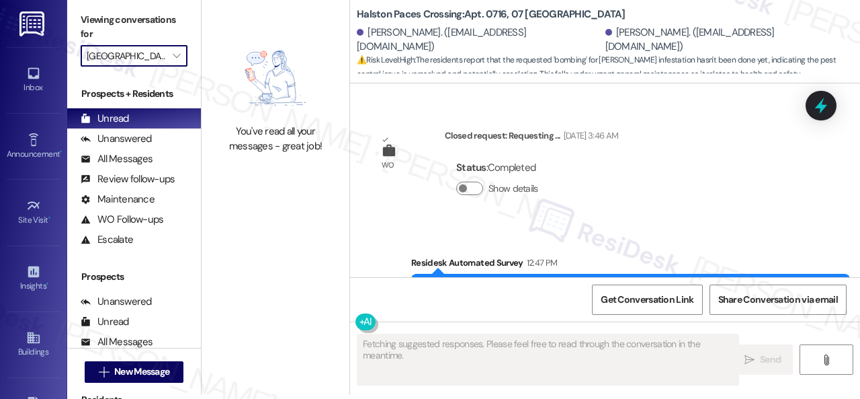
scroll to position [6226, 0]
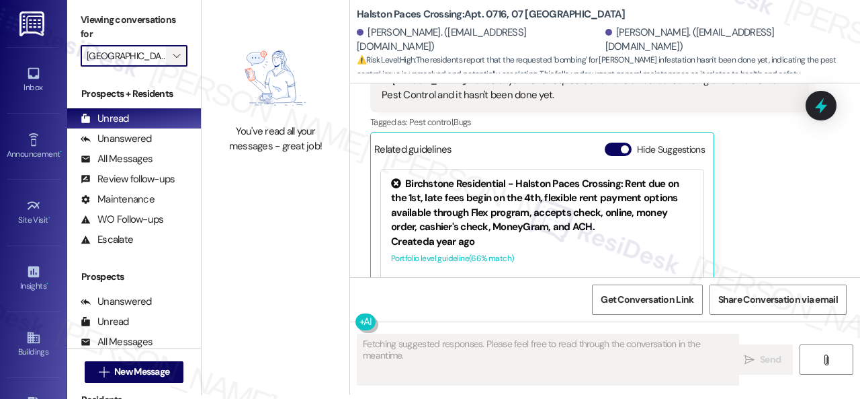
click at [183, 54] on span "" at bounding box center [176, 56] width 13 height 22
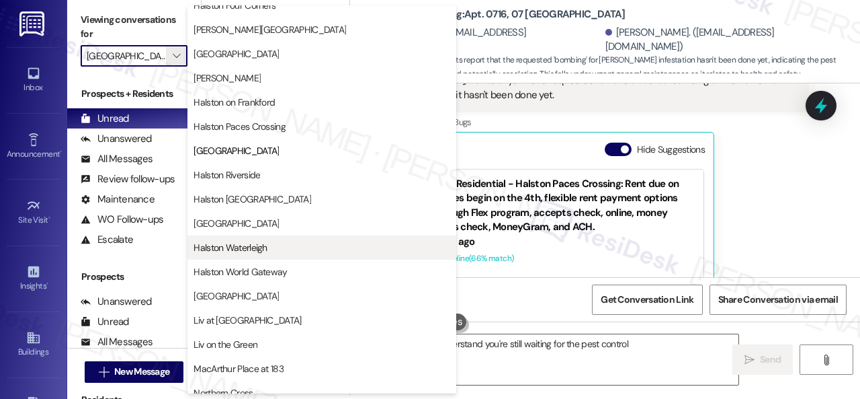
scroll to position [446, 0]
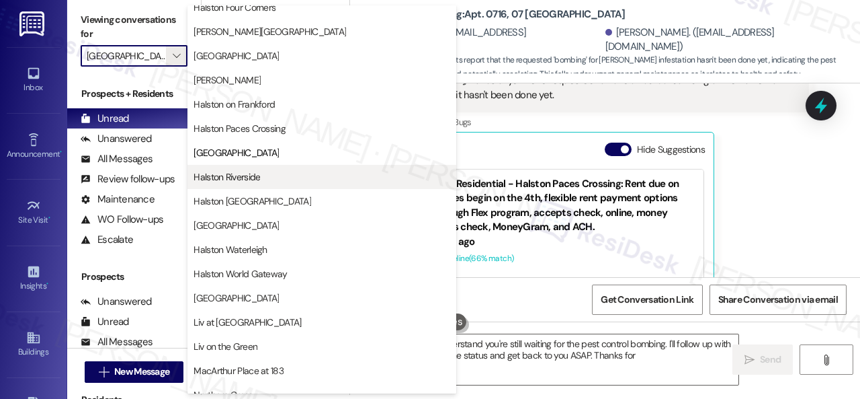
click at [231, 173] on span "Halston Riverside" at bounding box center [227, 176] width 67 height 13
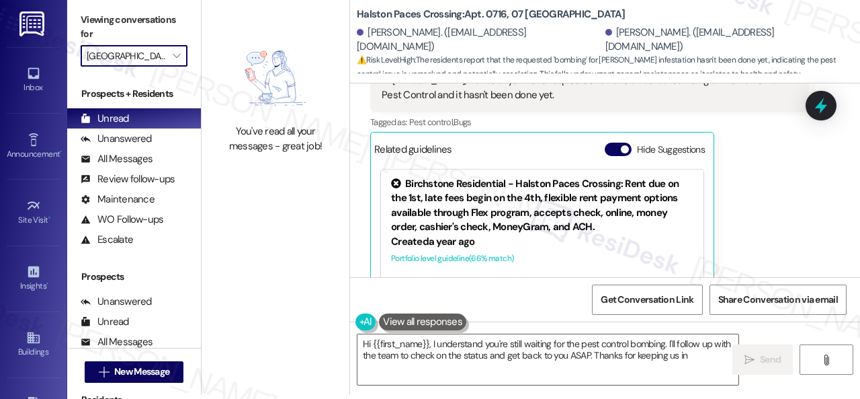
type textarea "Hi {{first_name}}, I understand you're still waiting for the pest control bombi…"
type input "Halston Riverside"
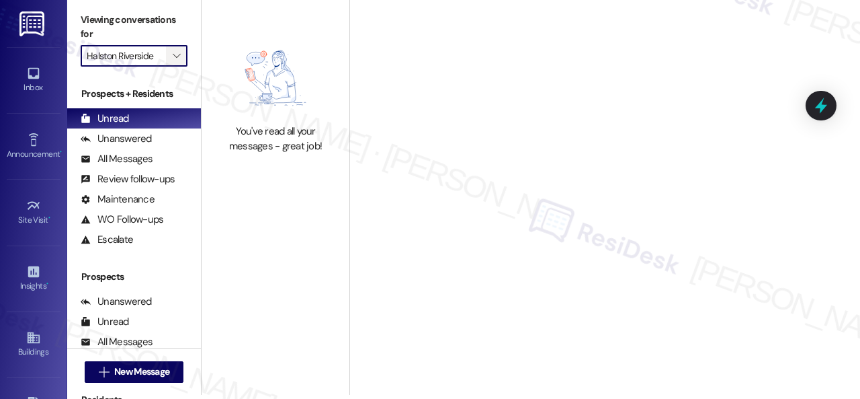
click at [168, 56] on button "" at bounding box center [177, 56] width 22 height 22
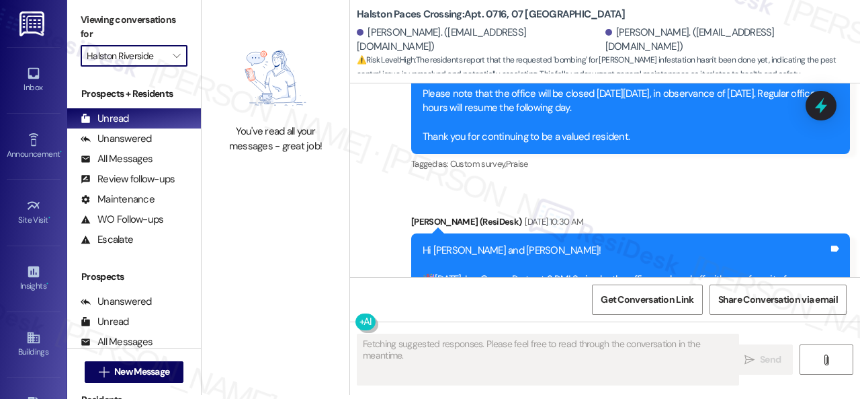
scroll to position [6226, 0]
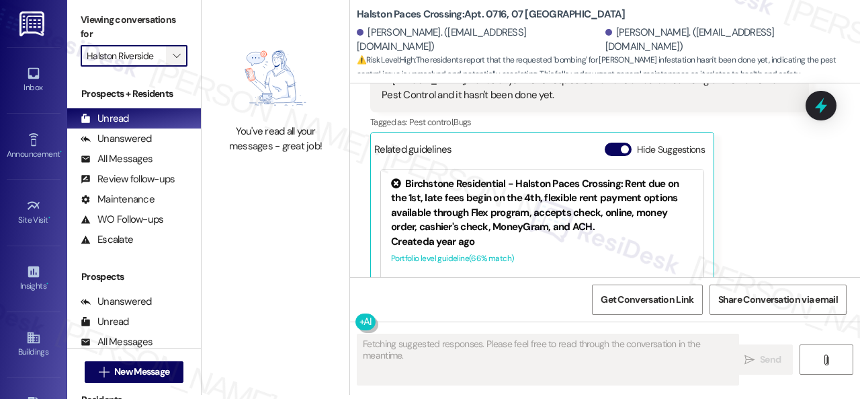
click at [175, 57] on icon "" at bounding box center [176, 55] width 7 height 11
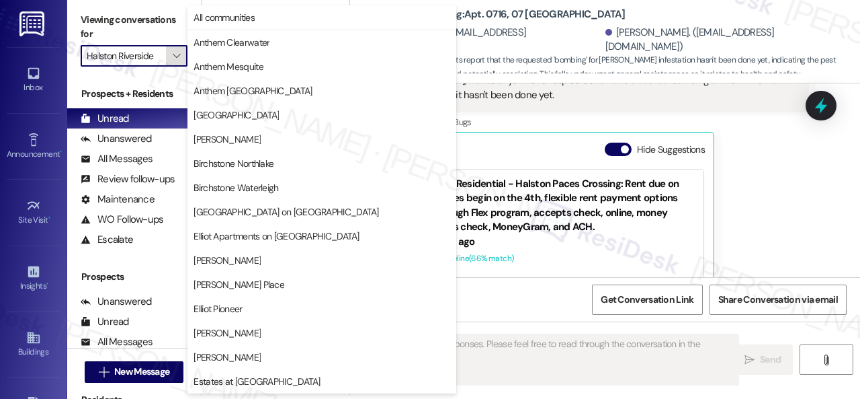
scroll to position [460, 0]
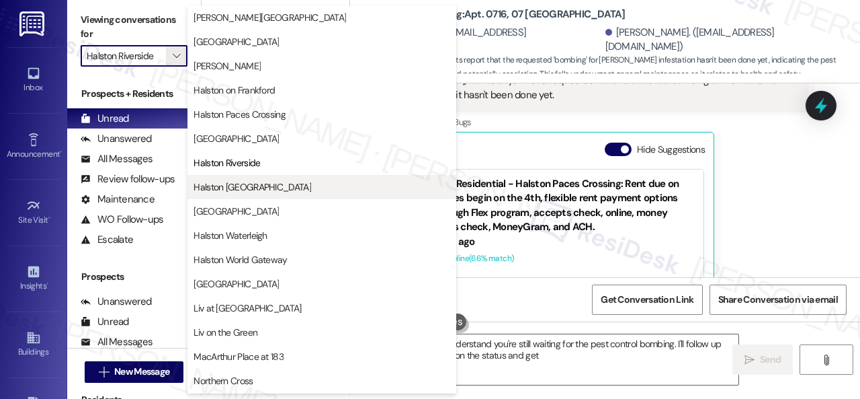
click at [226, 189] on span "Halston [GEOGRAPHIC_DATA]" at bounding box center [253, 186] width 118 height 13
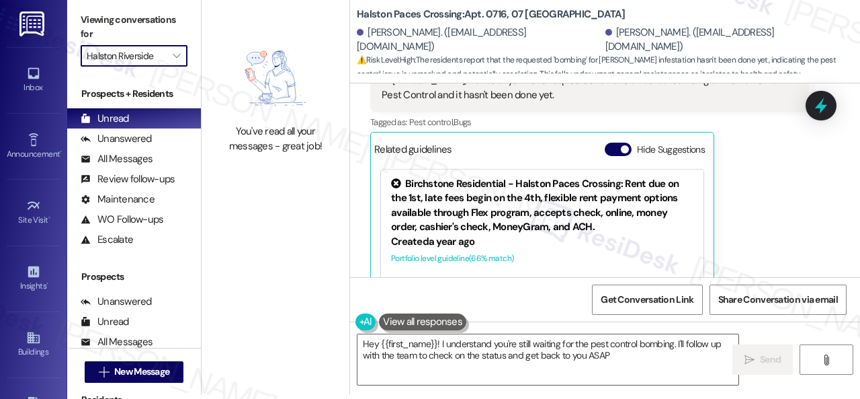
type textarea "Hey {{first_name}}! I understand you're still waiting for the pest control bomb…"
type input "Halston [GEOGRAPHIC_DATA]"
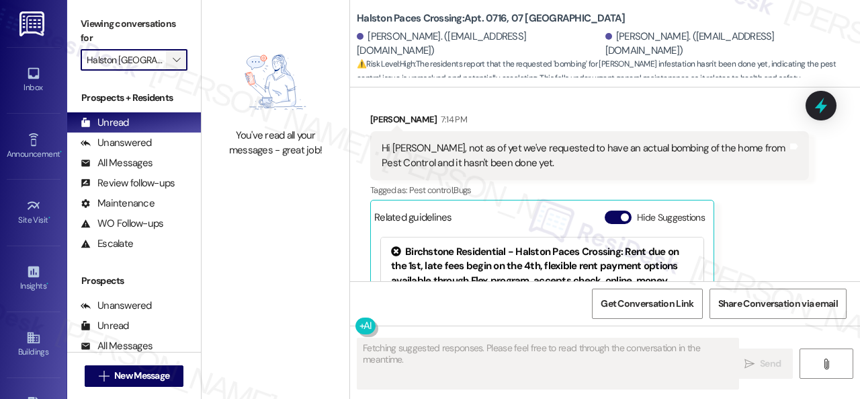
scroll to position [6226, 0]
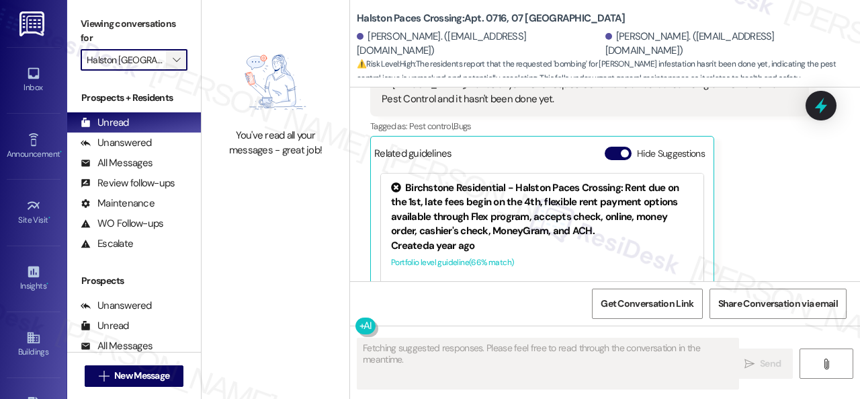
click at [180, 58] on icon "" at bounding box center [176, 59] width 7 height 11
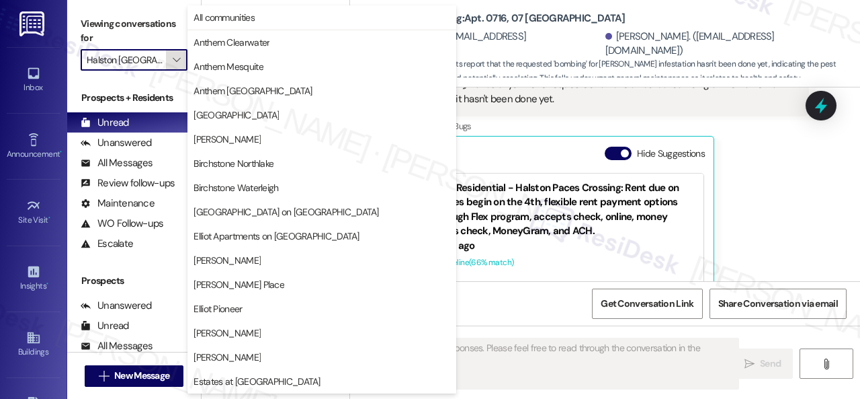
scroll to position [460, 0]
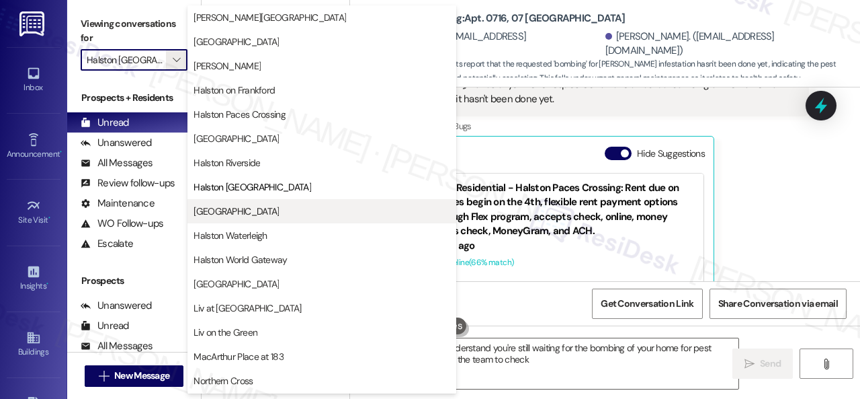
click at [237, 216] on span "[GEOGRAPHIC_DATA]" at bounding box center [236, 210] width 85 height 13
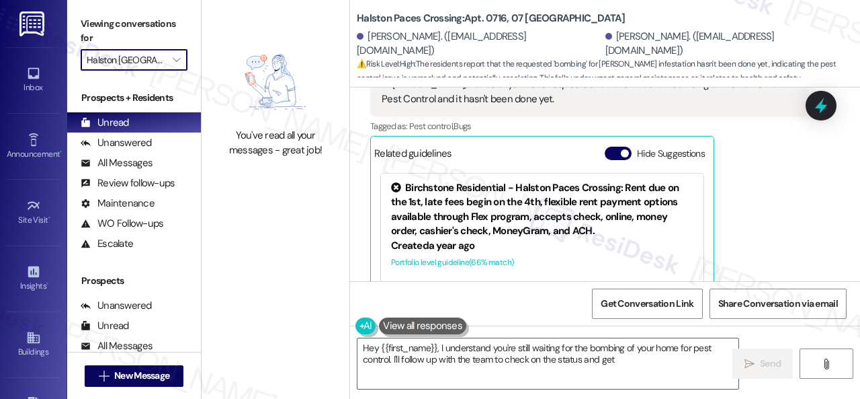
type textarea "Hey {{first_name}}, I understand you're still waiting for the bombing of your h…"
type input "[GEOGRAPHIC_DATA]"
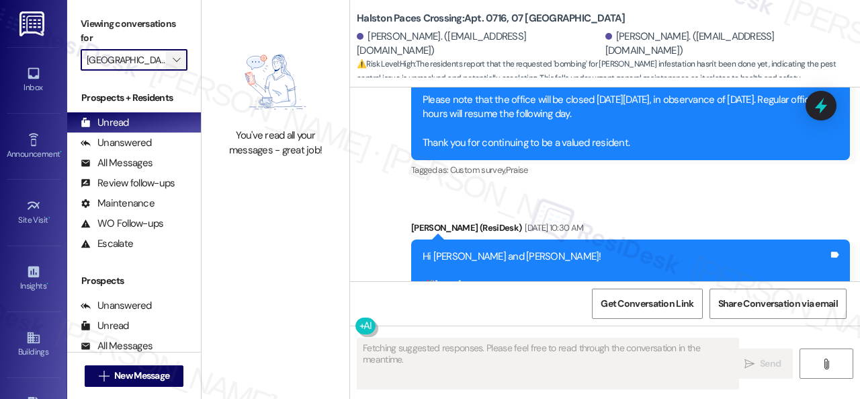
click at [181, 60] on span "" at bounding box center [176, 60] width 13 height 22
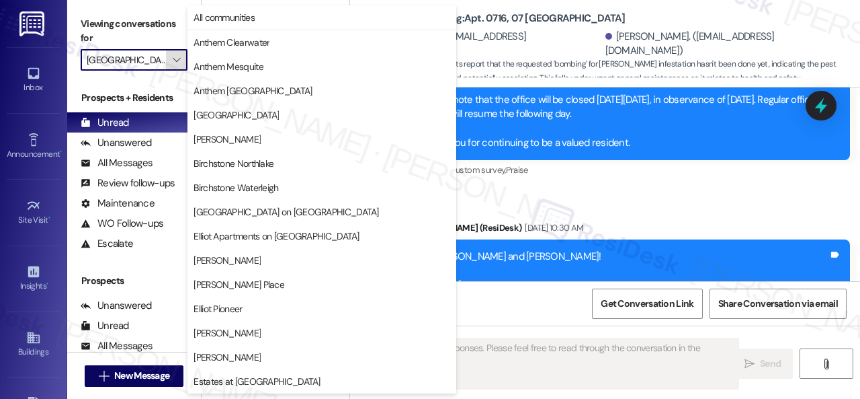
scroll to position [6226, 0]
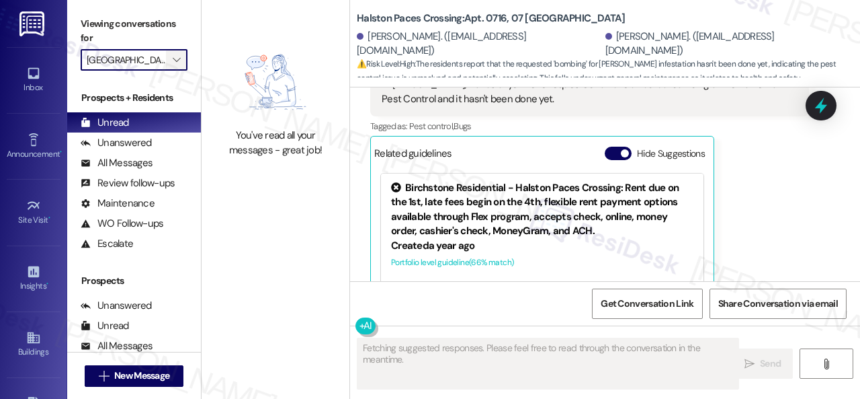
click at [181, 60] on span "" at bounding box center [176, 60] width 13 height 22
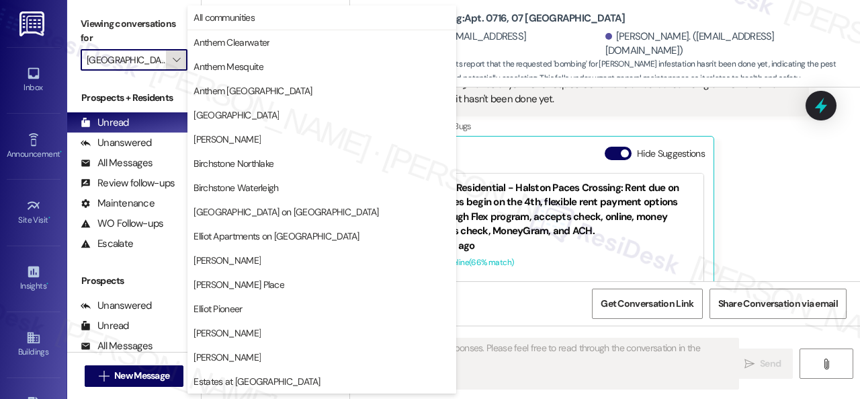
scroll to position [460, 0]
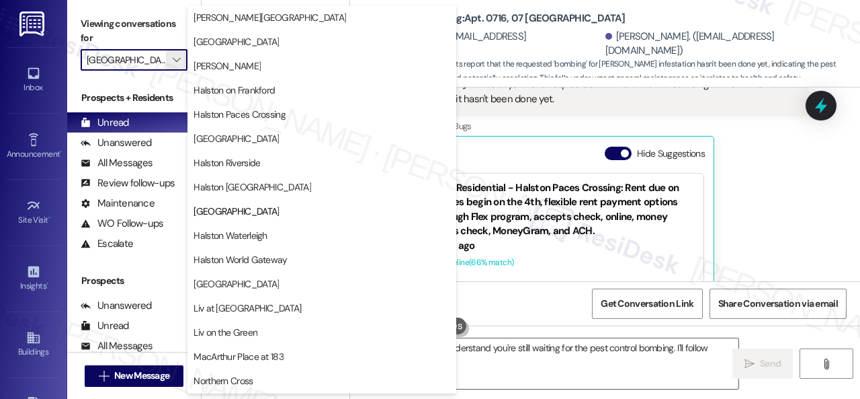
click at [229, 235] on span "Halston Waterleigh" at bounding box center [230, 234] width 73 height 13
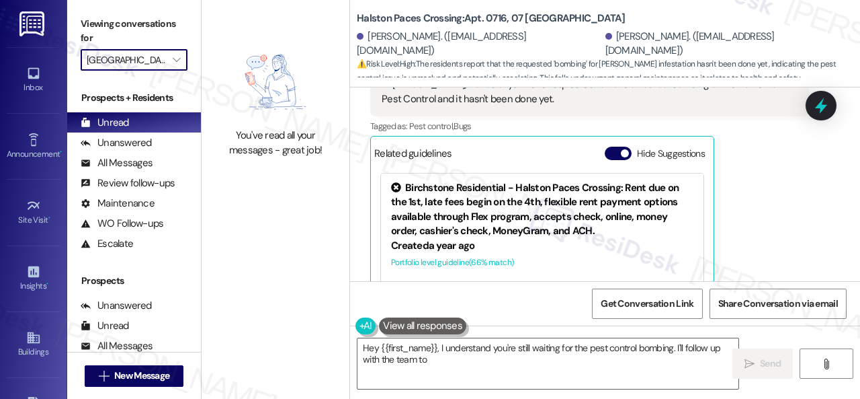
type textarea "Hey {{first_name}}, I understand you're still waiting for the pest control bomb…"
type input "Halston Waterleigh"
type textarea "Hey {{first_name}}, I understand you're still waiting for the pest control bomb…"
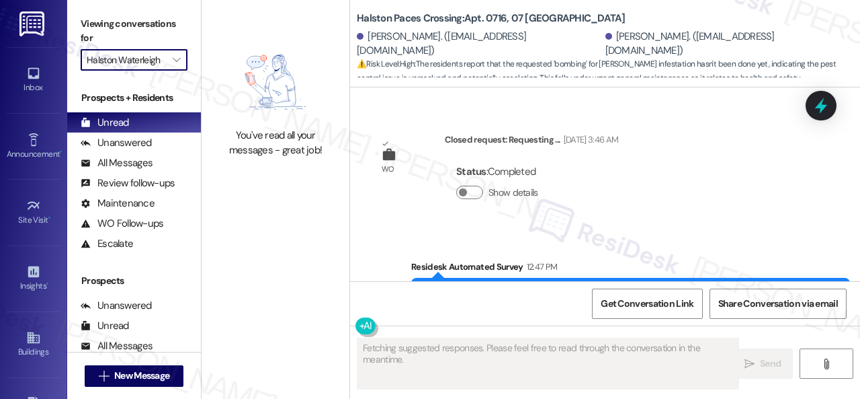
scroll to position [6226, 0]
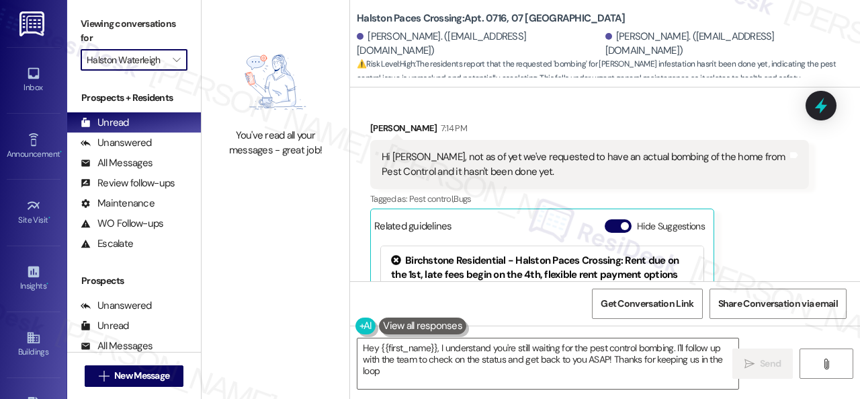
type textarea "Hey {{first_name}}, I understand you're still waiting for the pest control bomb…"
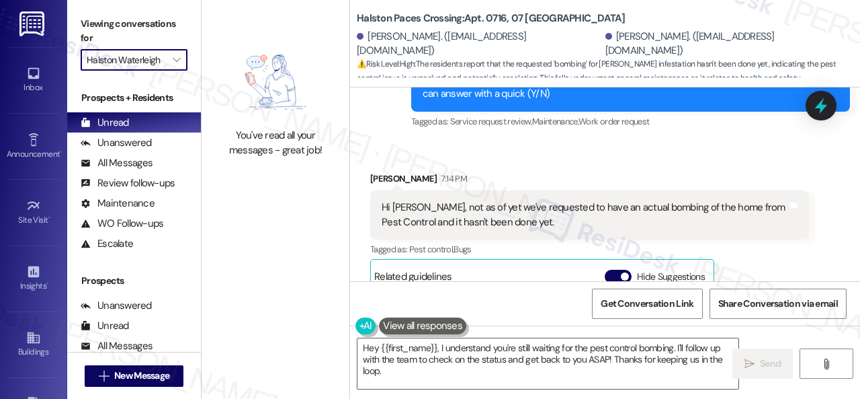
scroll to position [6087, 0]
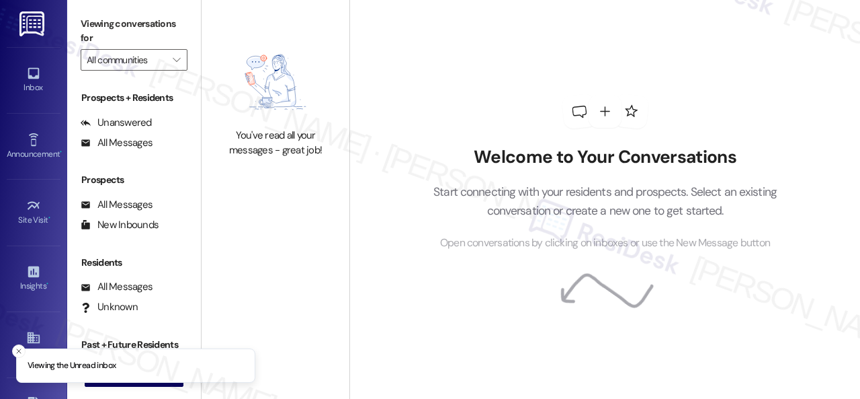
type input "Halston Waterleigh"
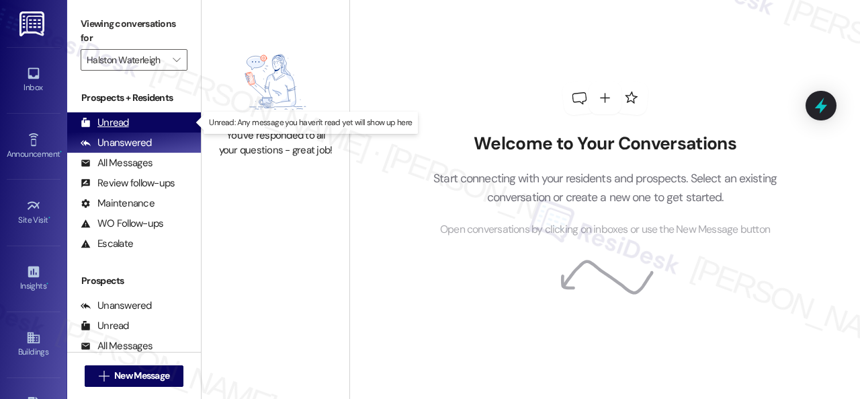
click at [103, 123] on div "Unread" at bounding box center [105, 123] width 48 height 14
